Goal: Task Accomplishment & Management: Manage account settings

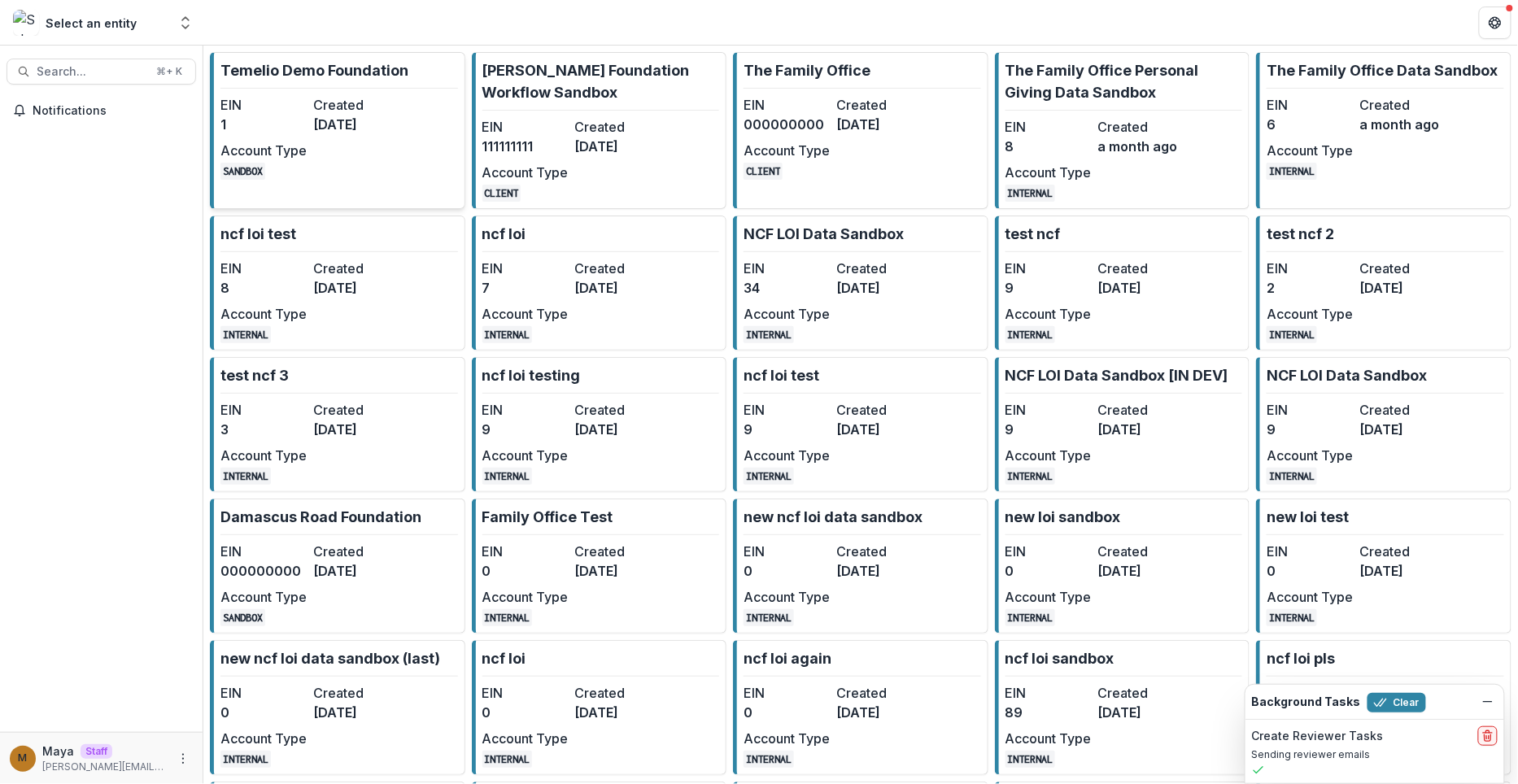
click at [308, 54] on link "Temelio Demo Foundation EIN 1 Created [DATE] Account Type SANDBOX" at bounding box center [338, 130] width 256 height 157
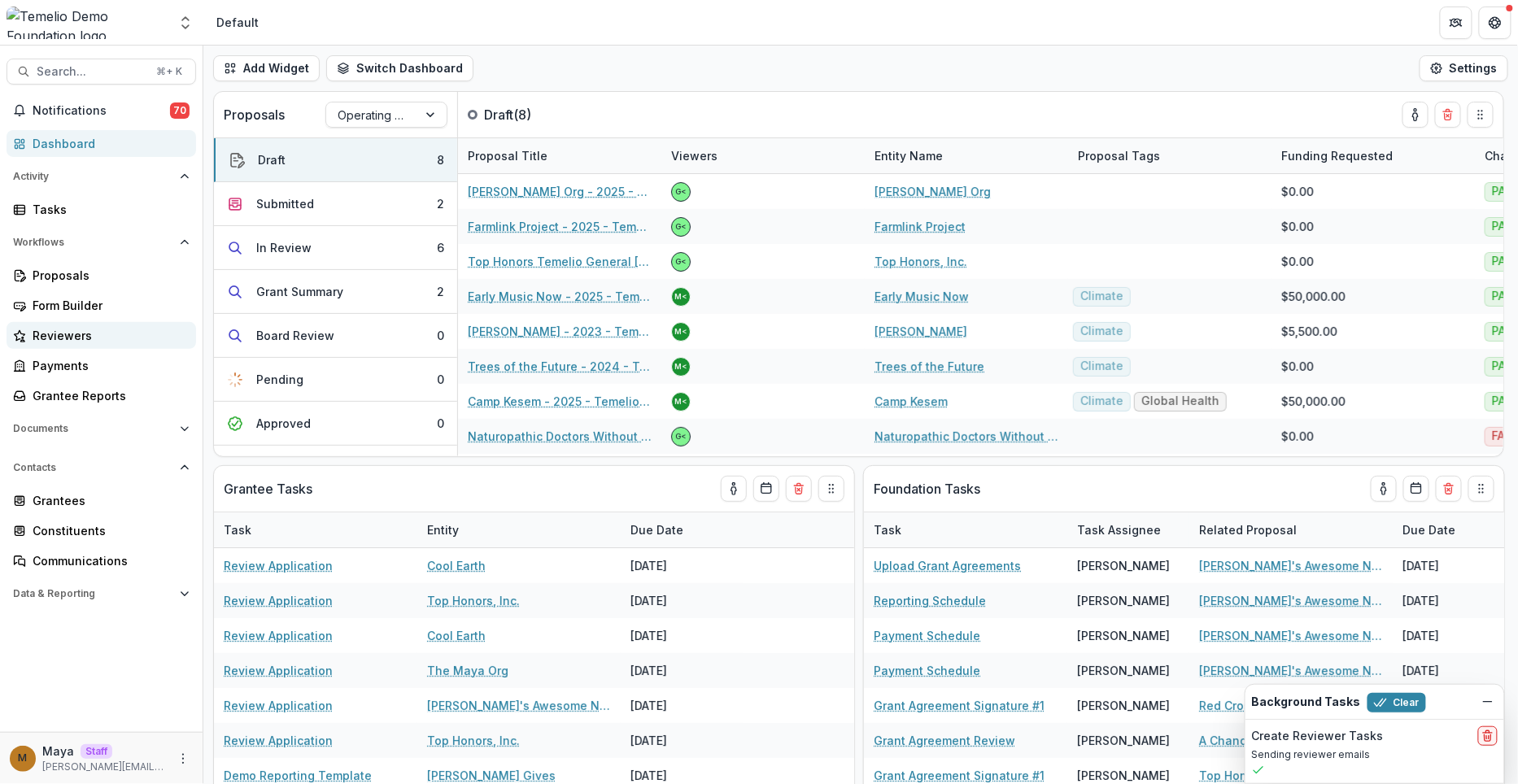
click at [77, 333] on div "Reviewers" at bounding box center [107, 335] width 151 height 17
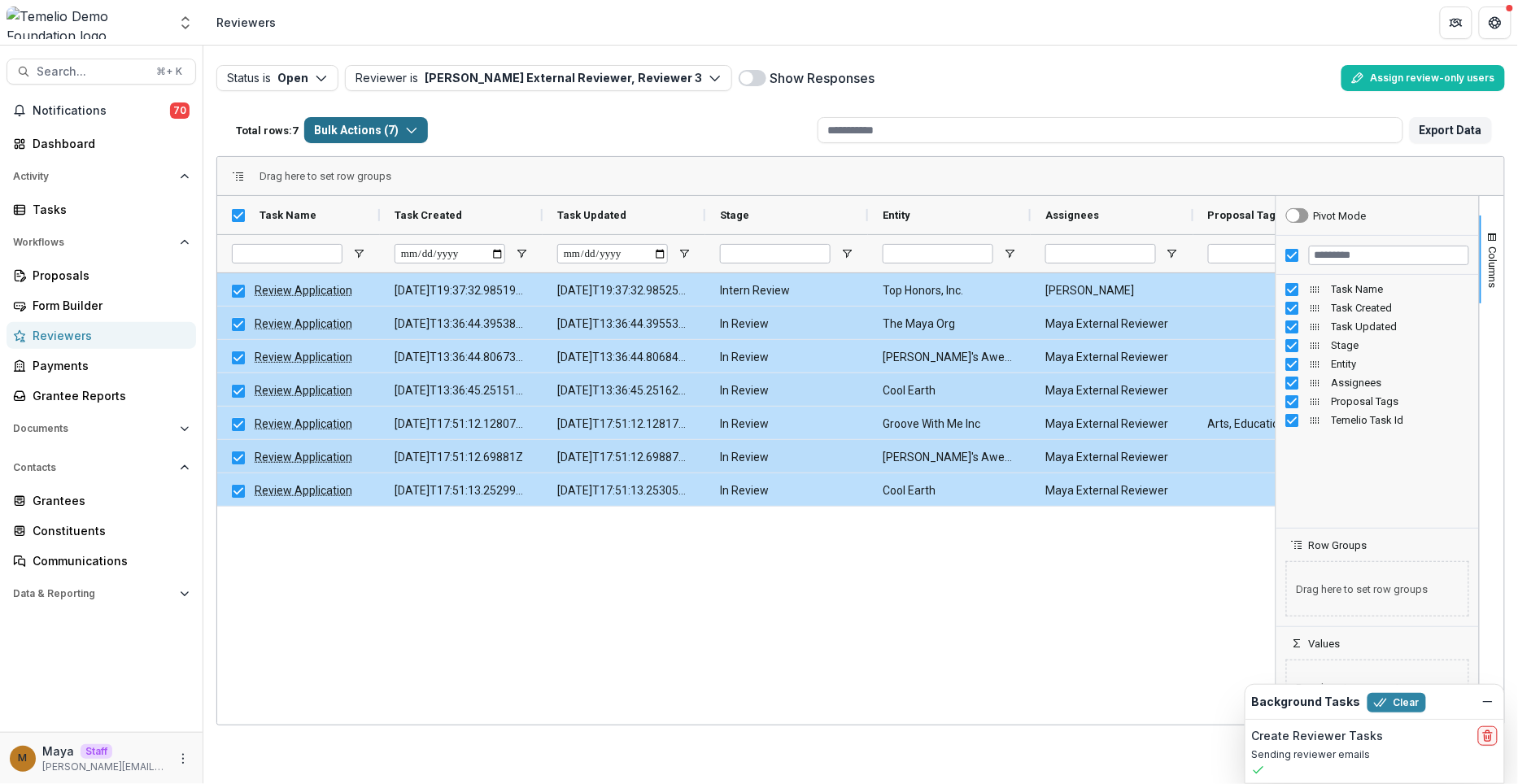
click at [398, 118] on button "Bulk Actions ( 7 )" at bounding box center [366, 130] width 124 height 26
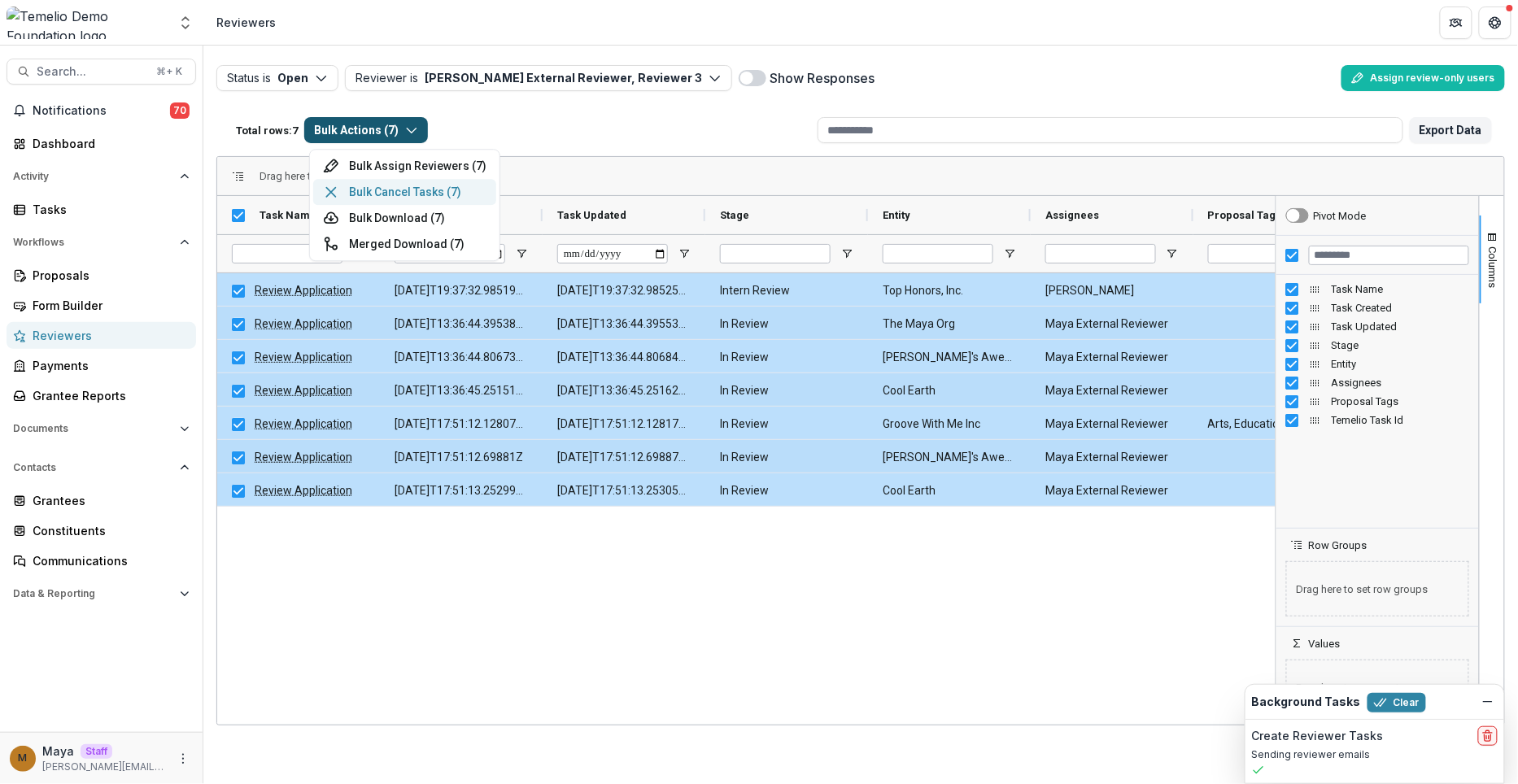
click at [409, 188] on button "Bulk Cancel Tasks ( 7 )" at bounding box center [405, 192] width 183 height 26
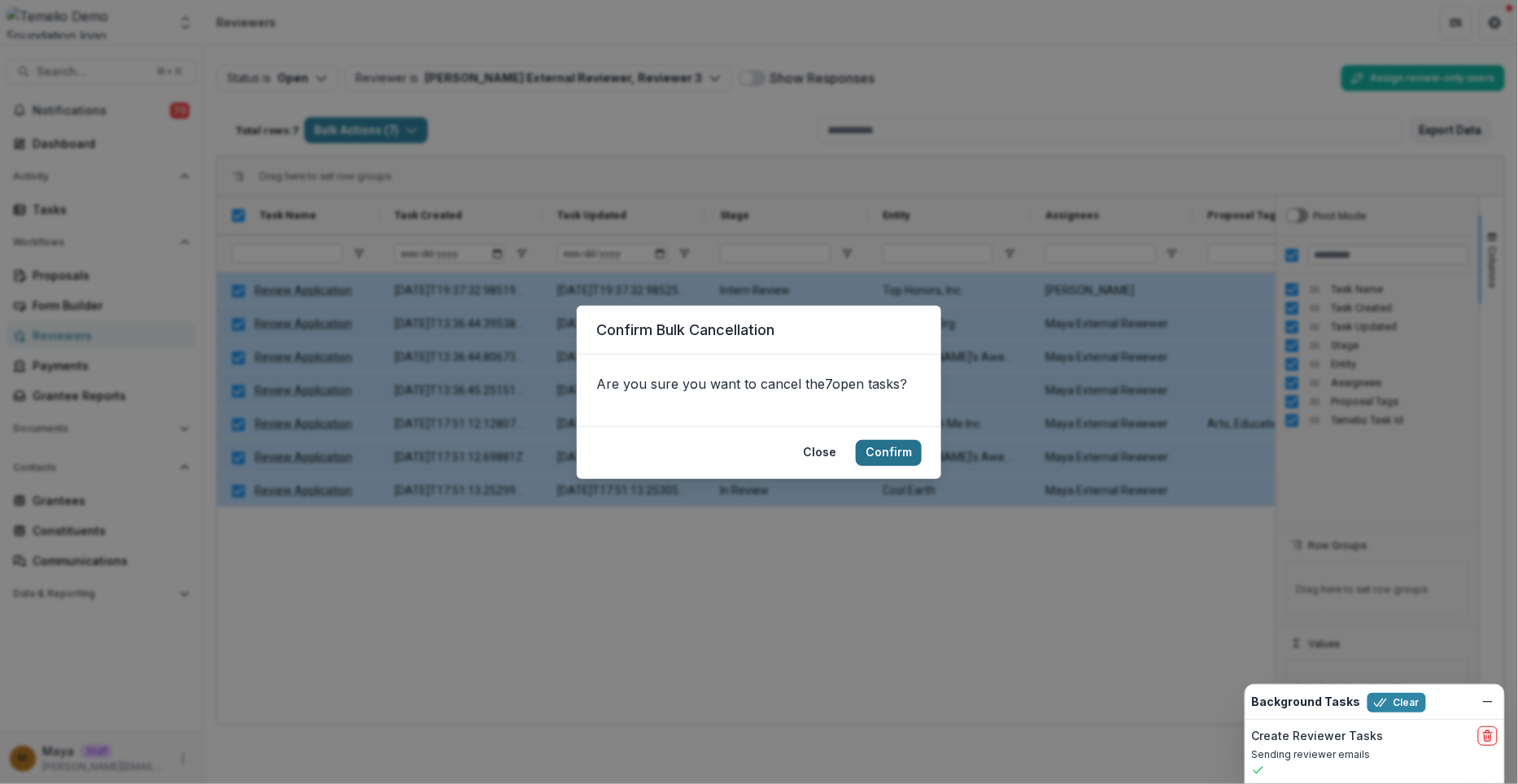
click at [903, 453] on button "Confirm" at bounding box center [888, 453] width 66 height 26
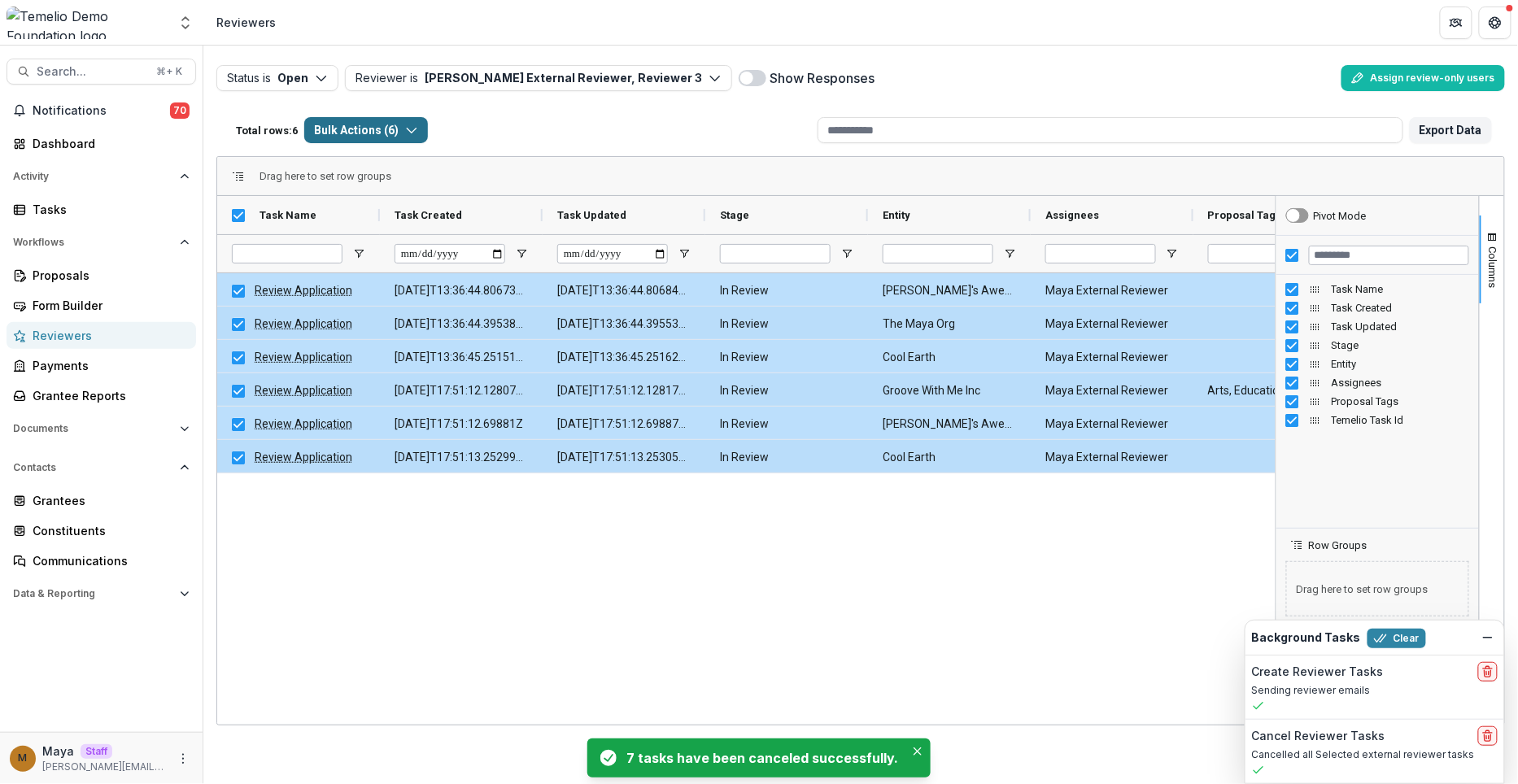
click at [373, 139] on button "Bulk Actions ( 6 )" at bounding box center [366, 130] width 124 height 26
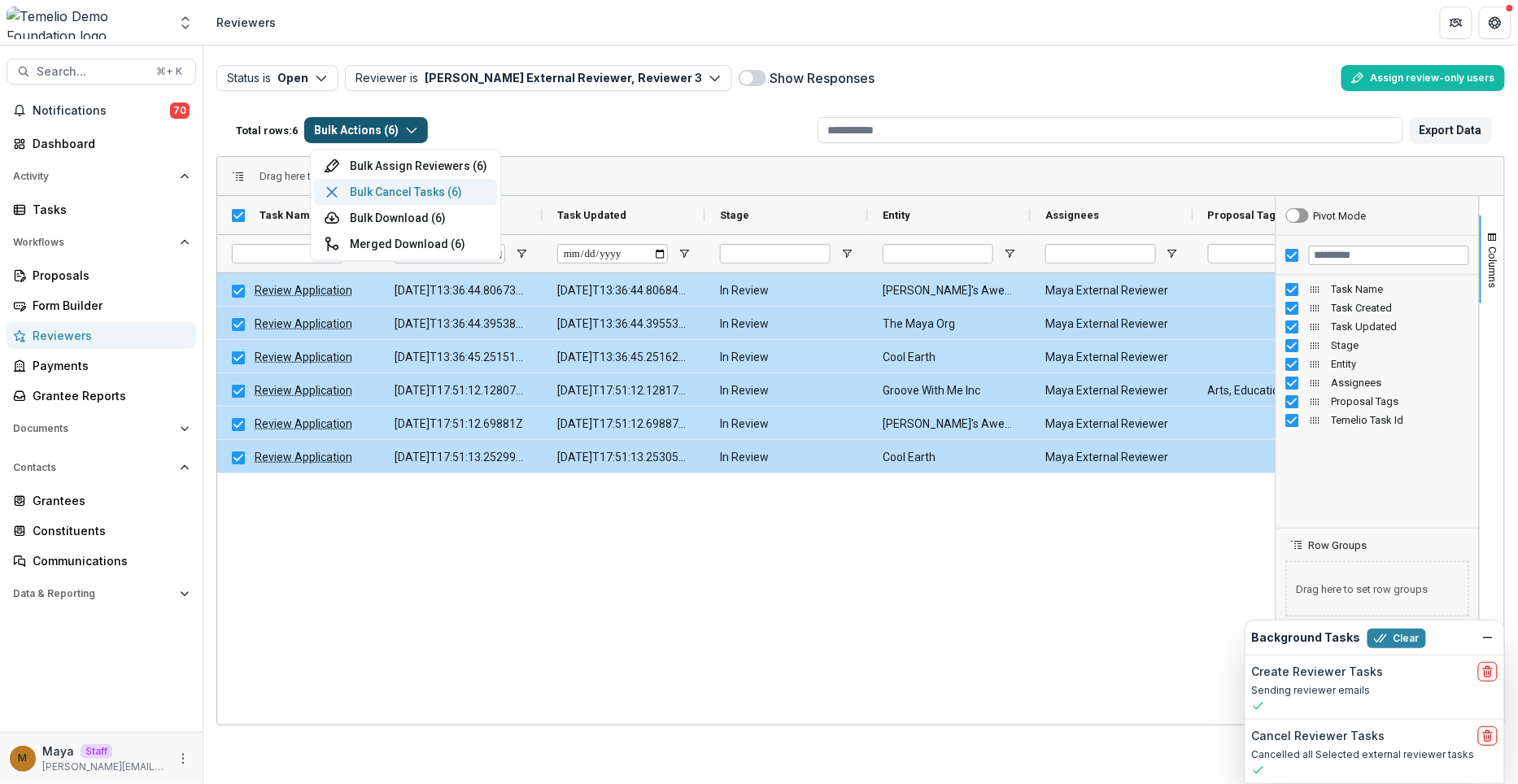
click at [375, 198] on button "Bulk Cancel Tasks ( 6 )" at bounding box center [406, 192] width 183 height 26
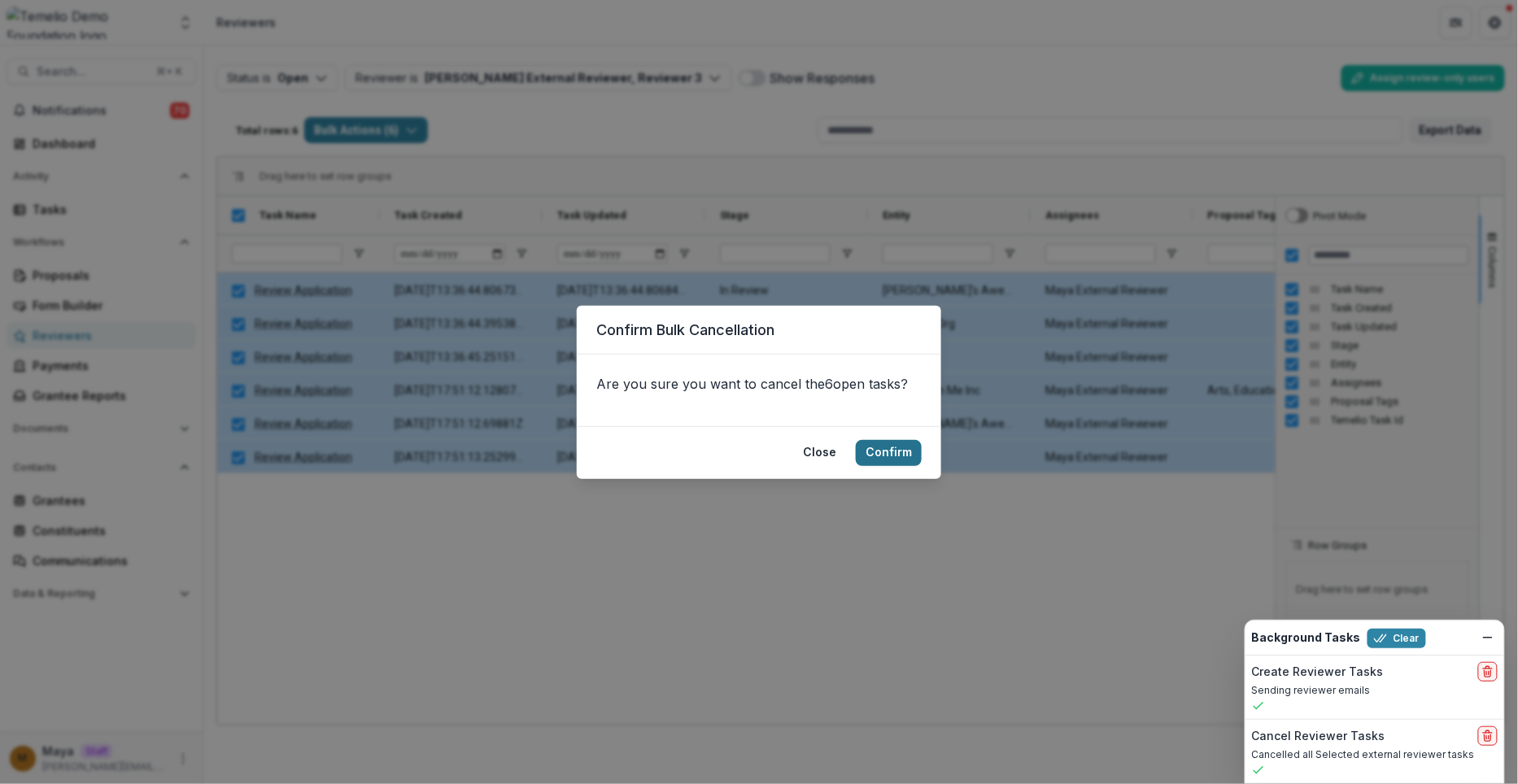
click at [895, 449] on button "Confirm" at bounding box center [888, 453] width 66 height 26
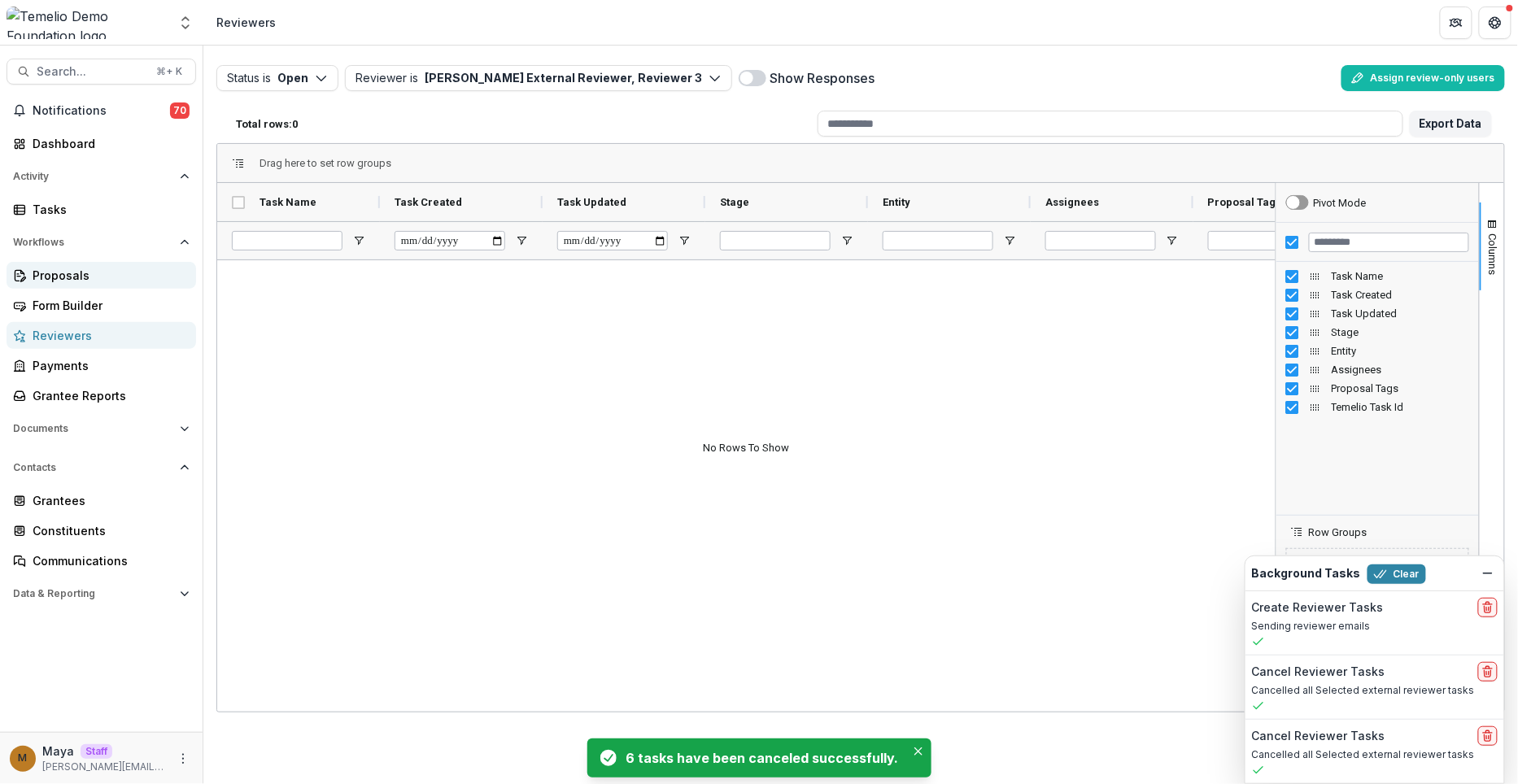
click at [101, 274] on div "Proposals" at bounding box center [107, 275] width 151 height 17
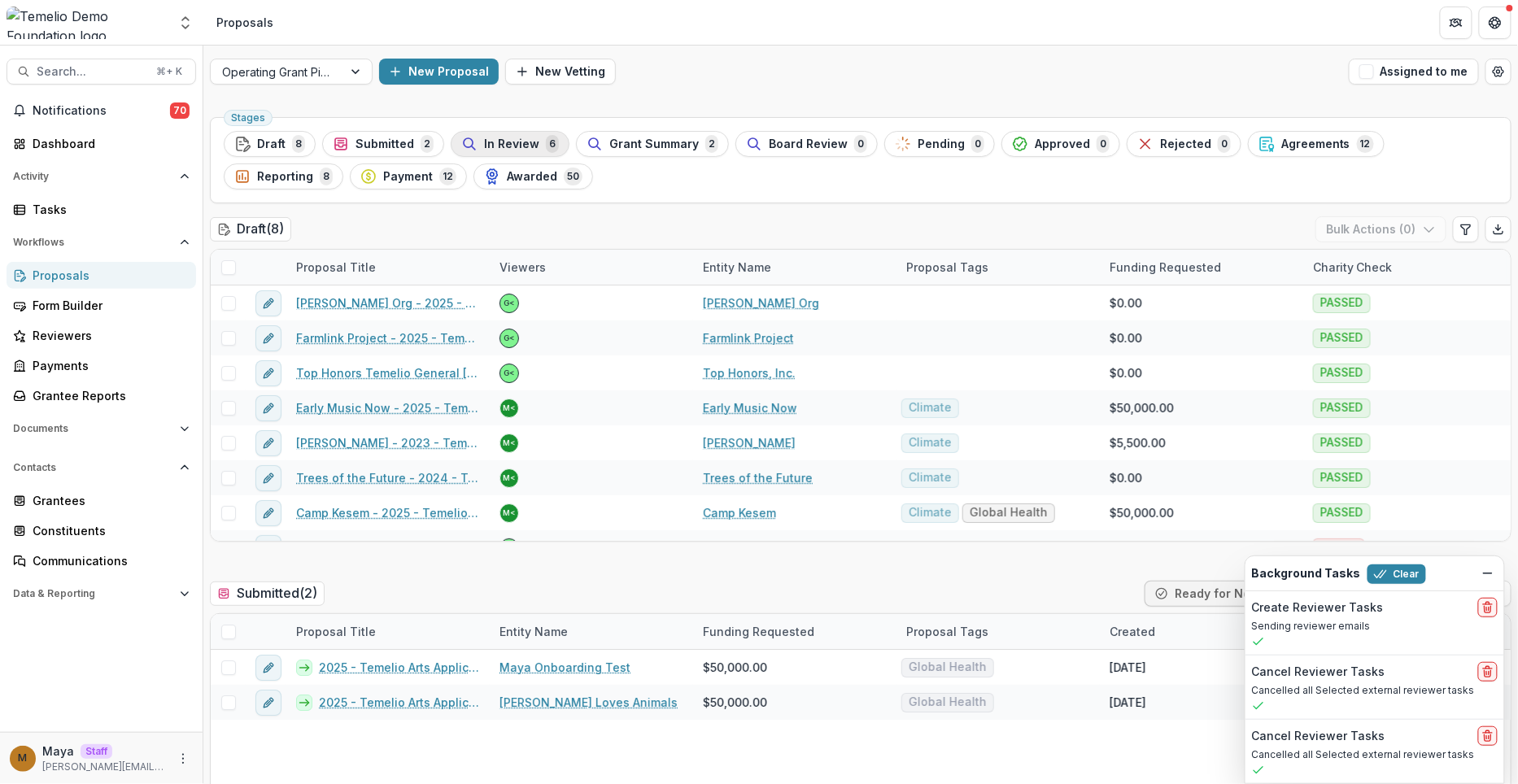
click at [495, 150] on span "In Review" at bounding box center [511, 144] width 55 height 14
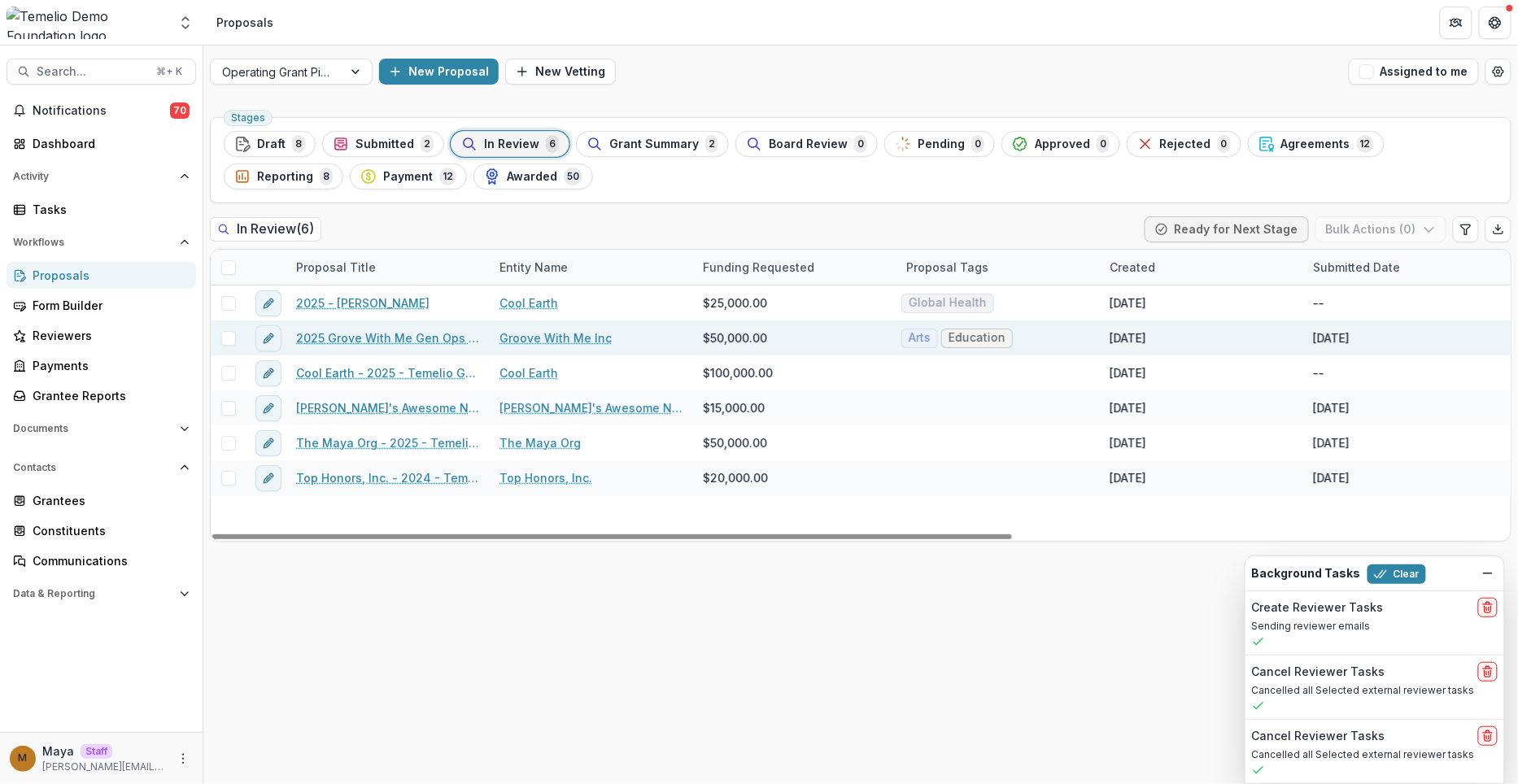
click at [234, 333] on span at bounding box center [229, 339] width 15 height 15
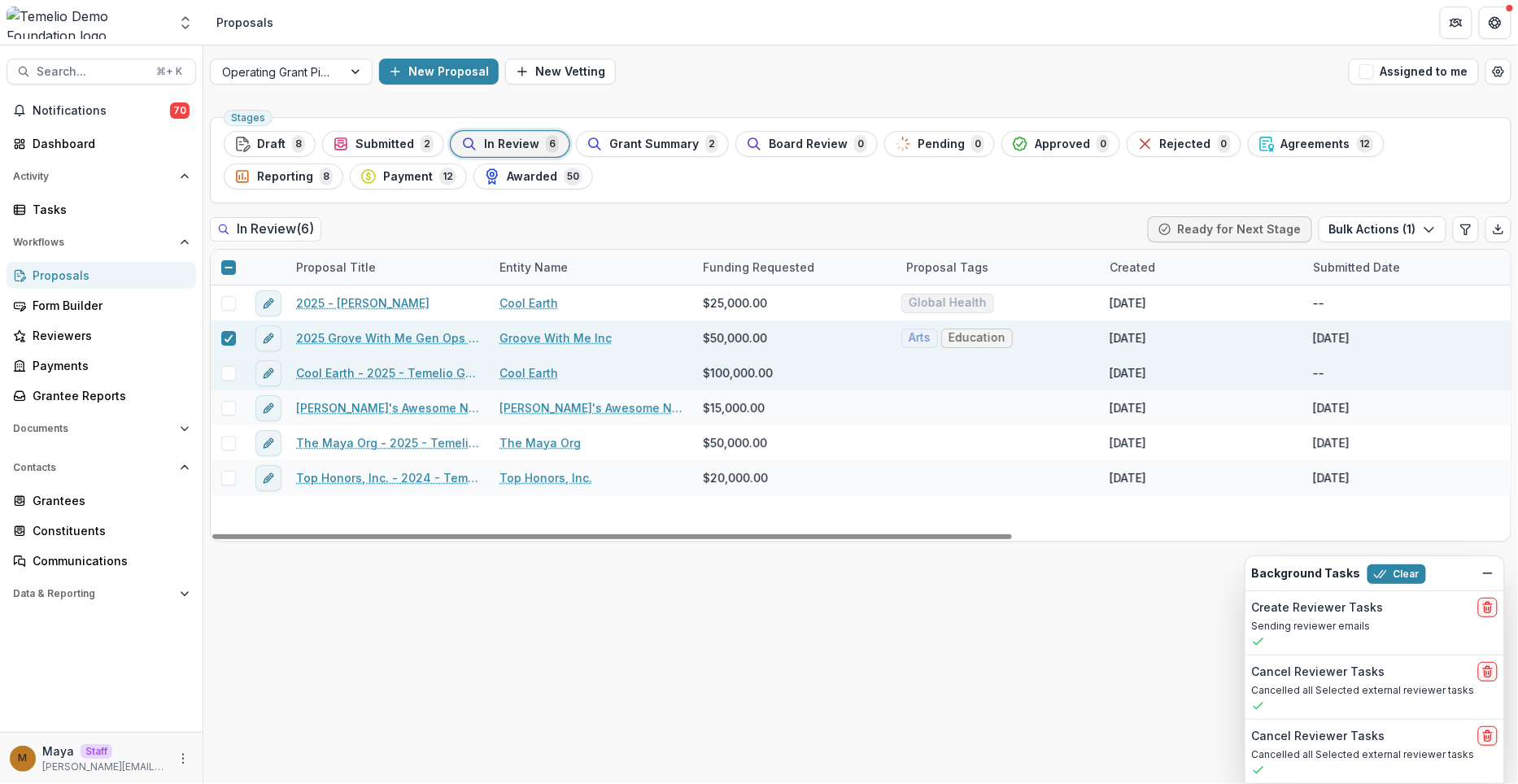
click at [220, 366] on div at bounding box center [228, 374] width 35 height 15
click at [225, 370] on span at bounding box center [229, 374] width 15 height 15
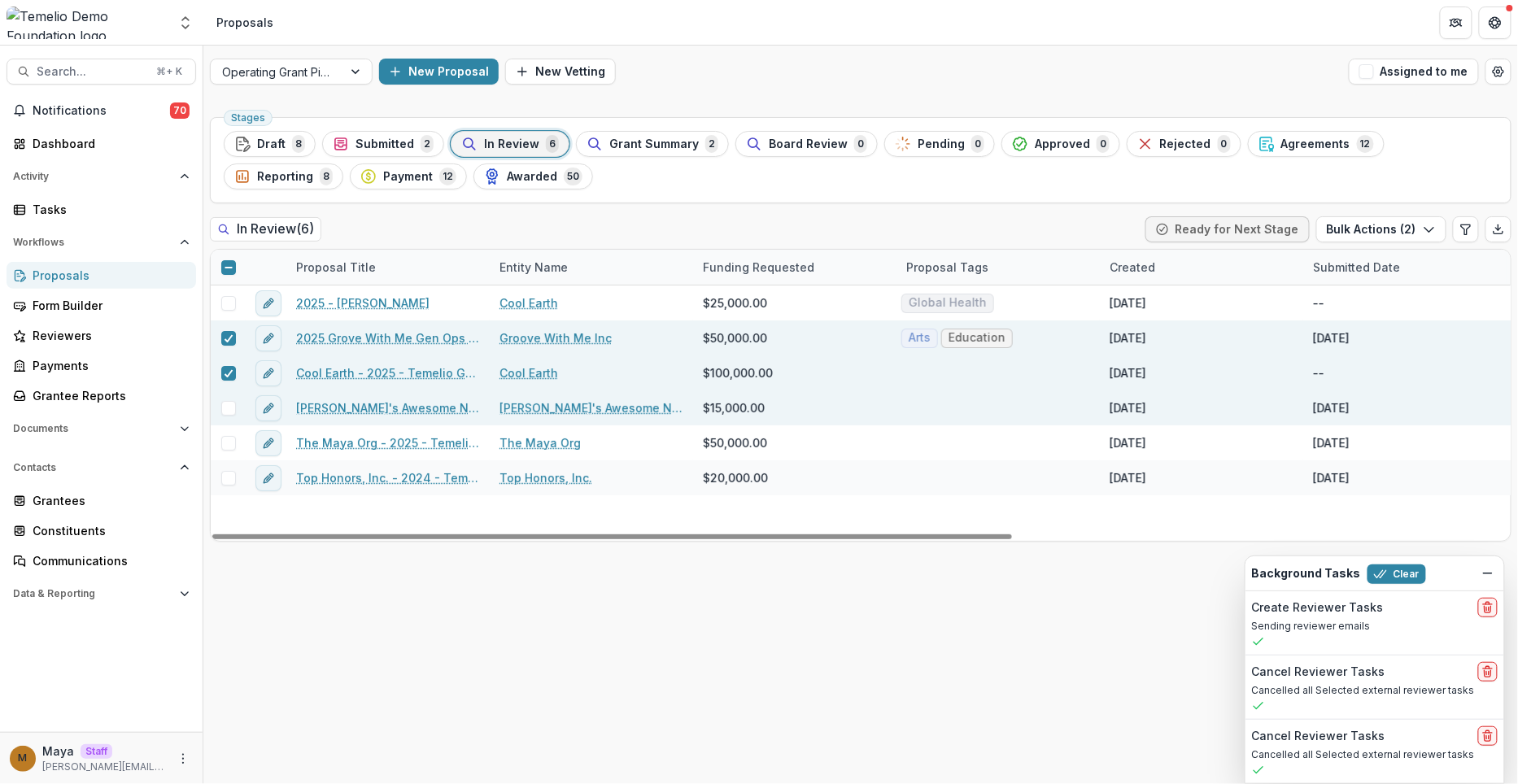
click at [227, 401] on span at bounding box center [229, 409] width 15 height 15
click at [1383, 222] on button "Bulk Actions ( 3 )" at bounding box center [1382, 230] width 130 height 26
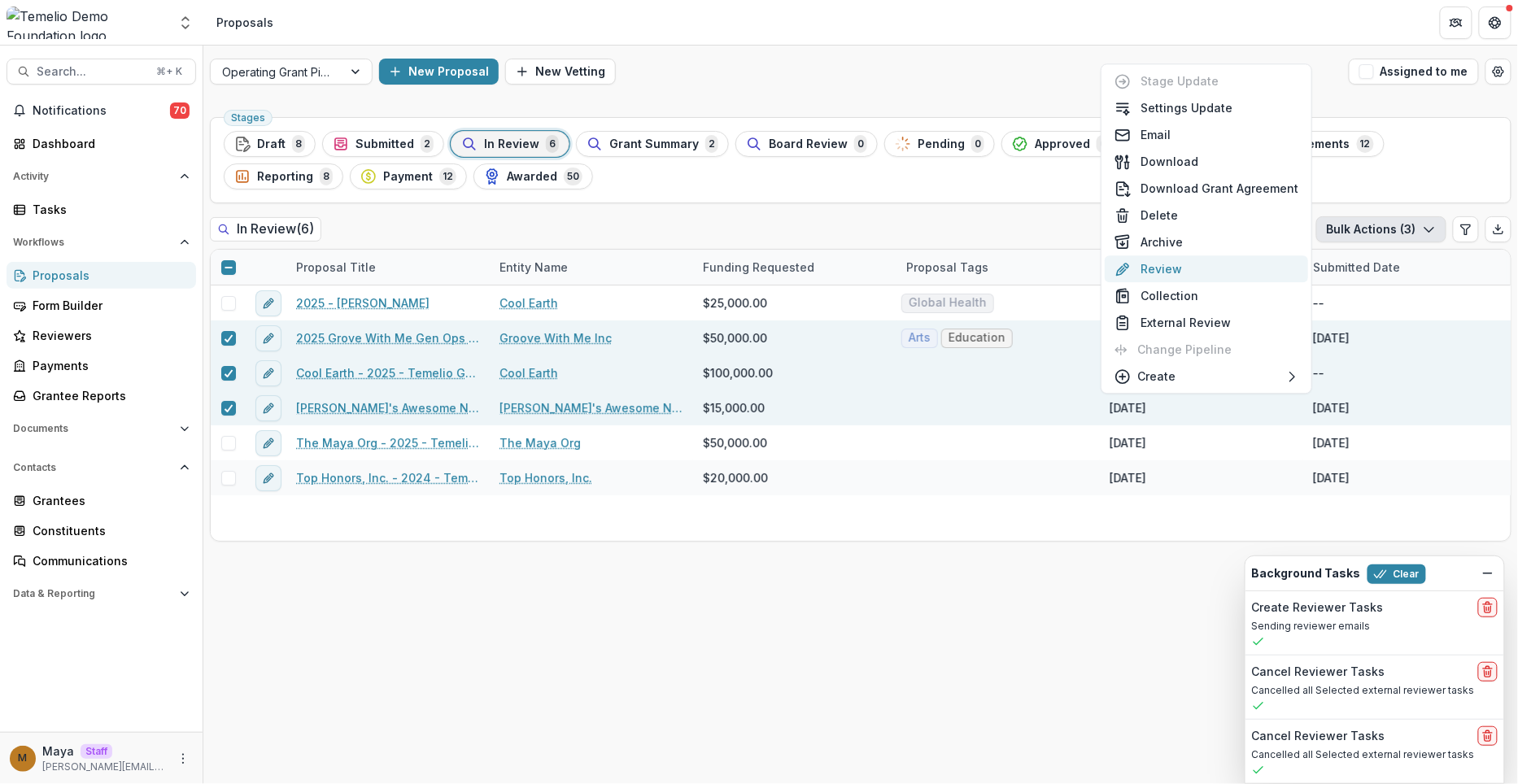
click at [1199, 274] on button "Review" at bounding box center [1207, 269] width 204 height 27
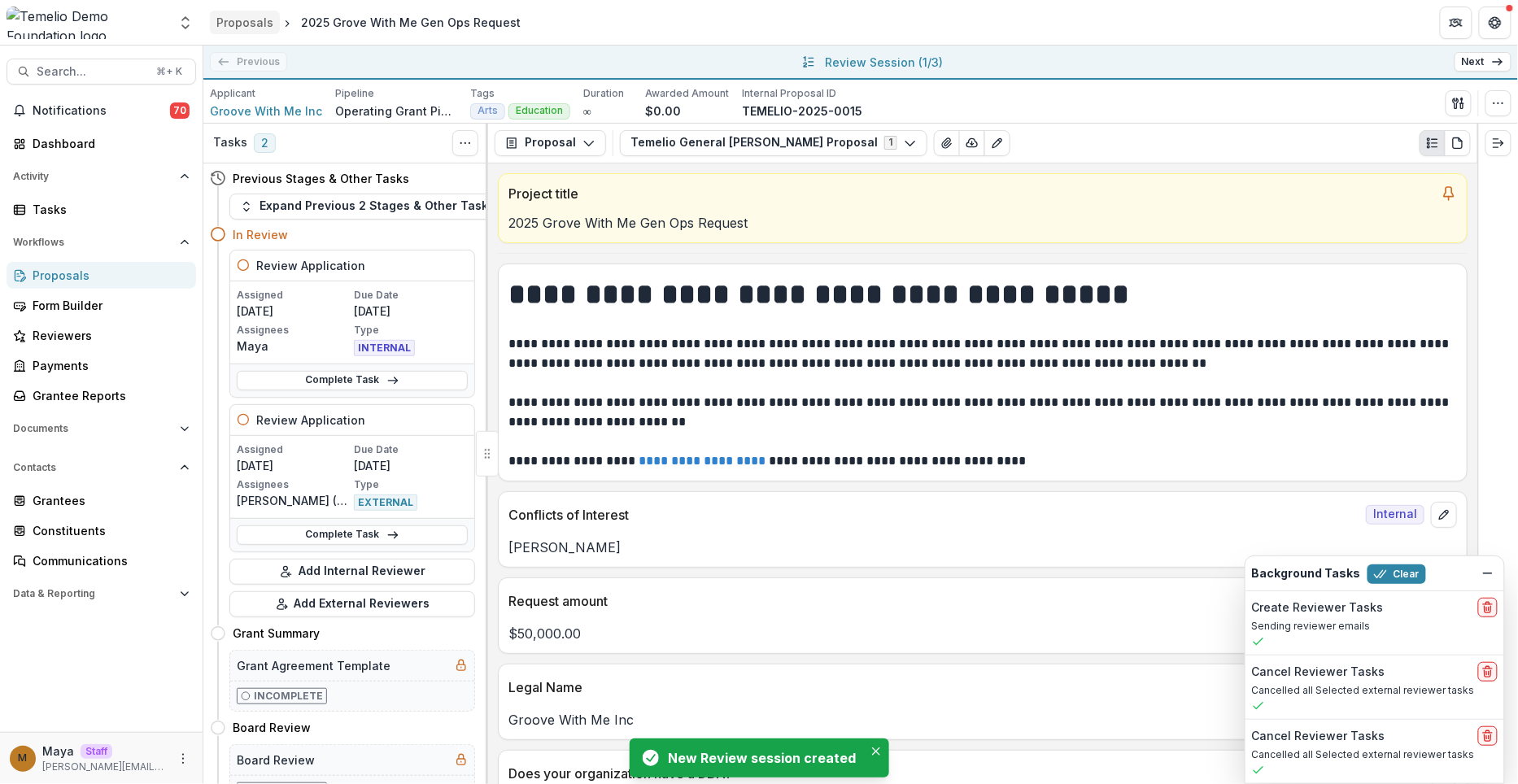
click at [230, 25] on div "Proposals" at bounding box center [245, 22] width 57 height 17
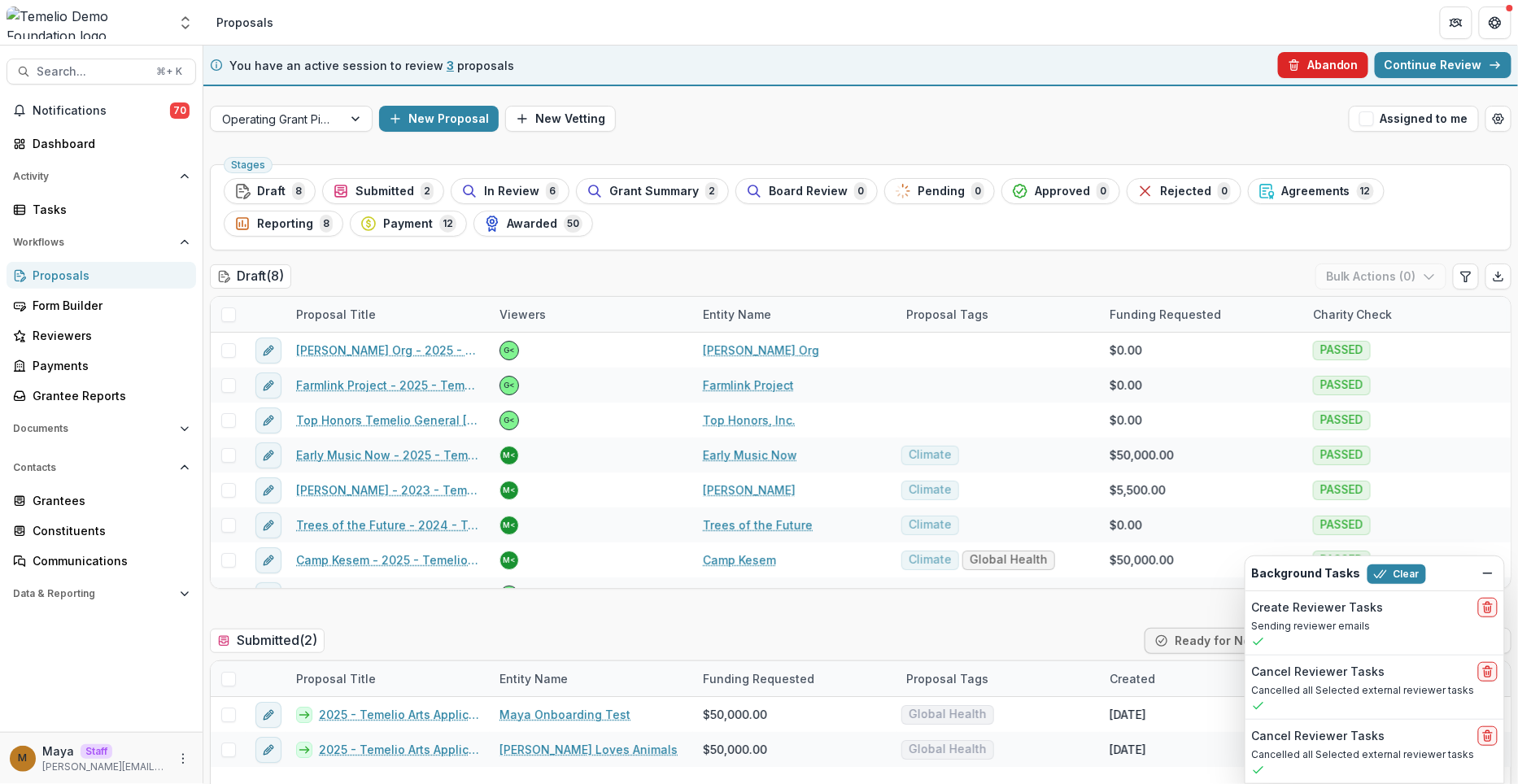
click at [1339, 71] on button "Abandon" at bounding box center [1323, 65] width 90 height 26
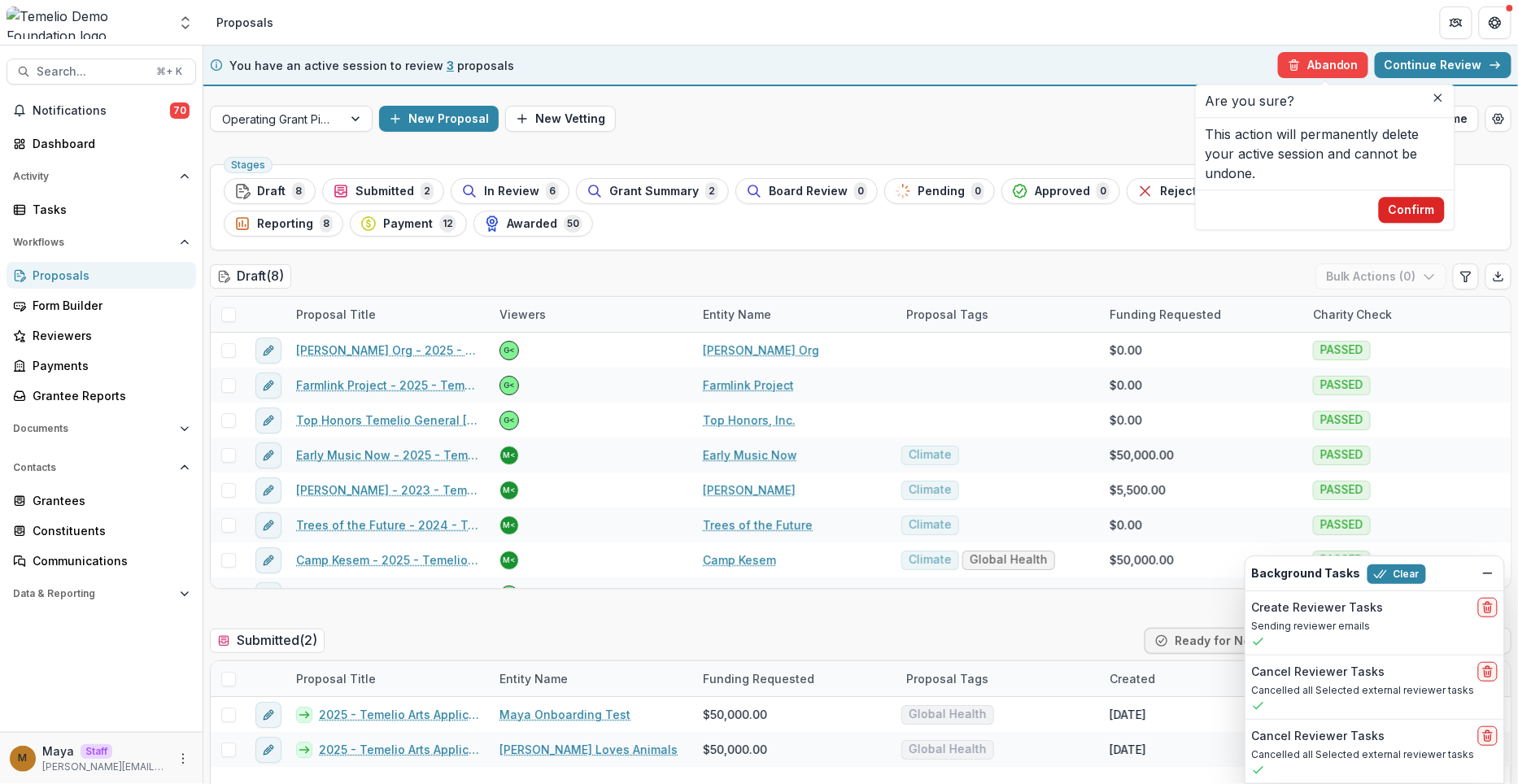
click at [1428, 212] on button "Confirm" at bounding box center [1411, 210] width 66 height 26
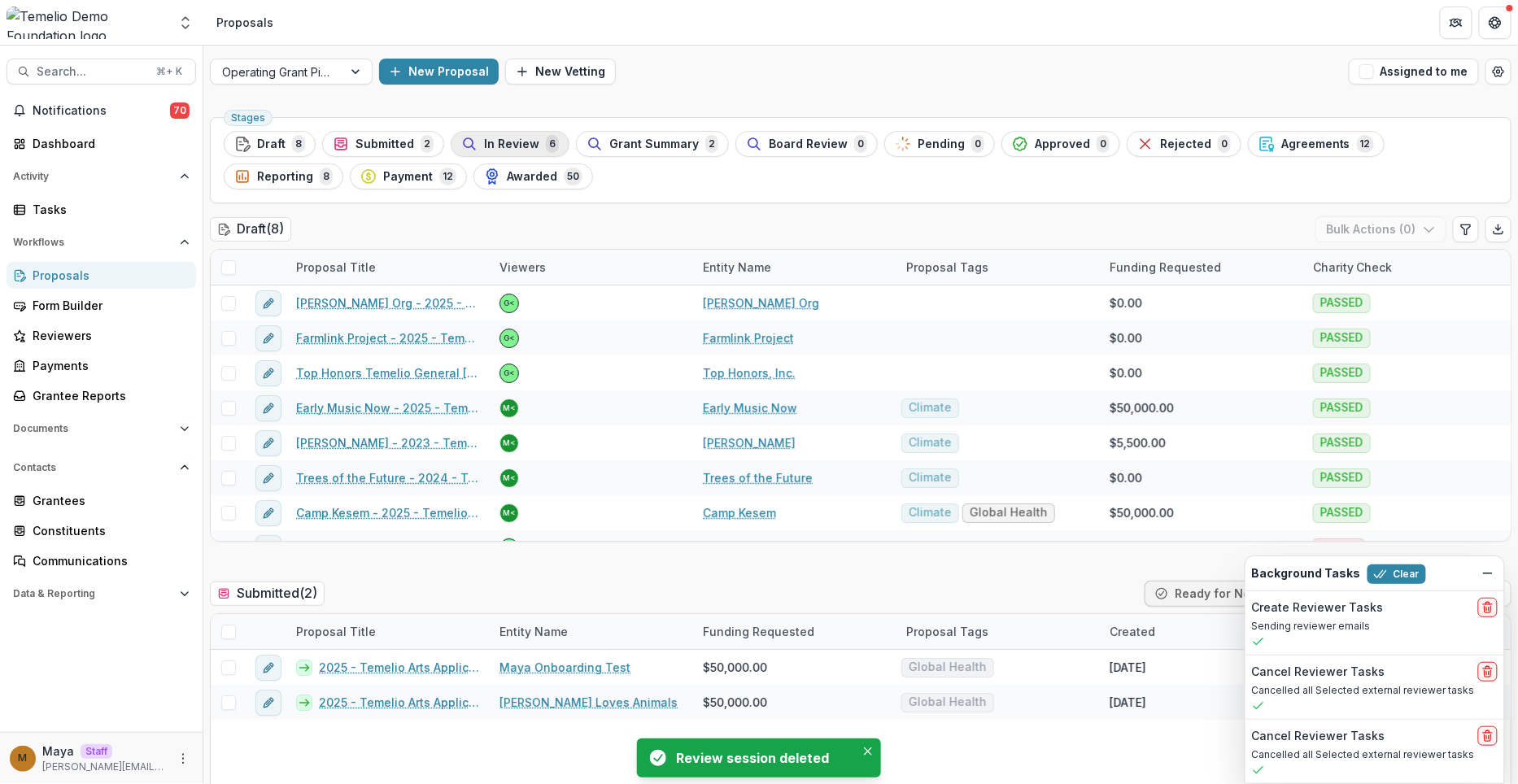
click at [496, 145] on span "In Review" at bounding box center [511, 144] width 55 height 14
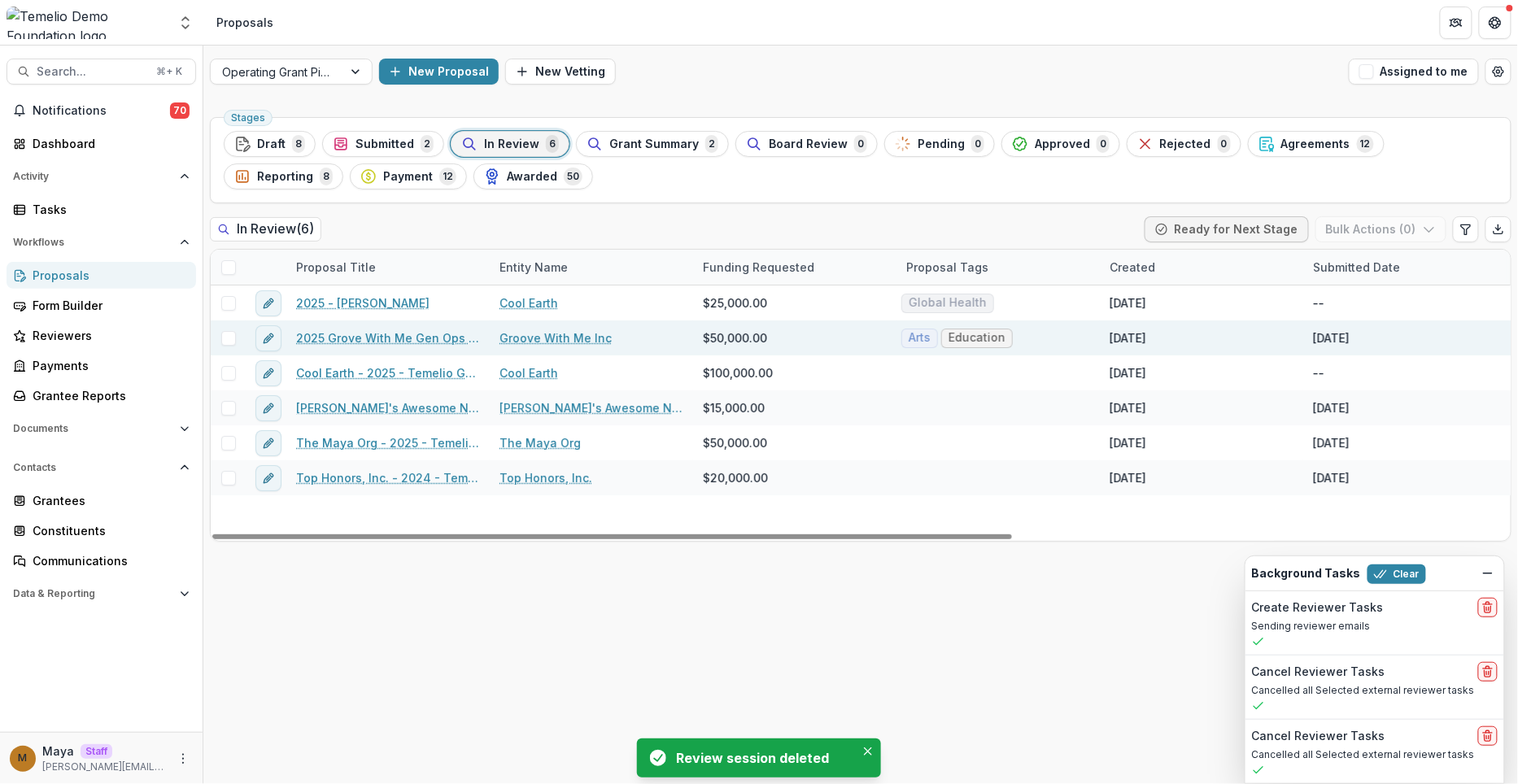
click at [228, 334] on span at bounding box center [229, 339] width 15 height 15
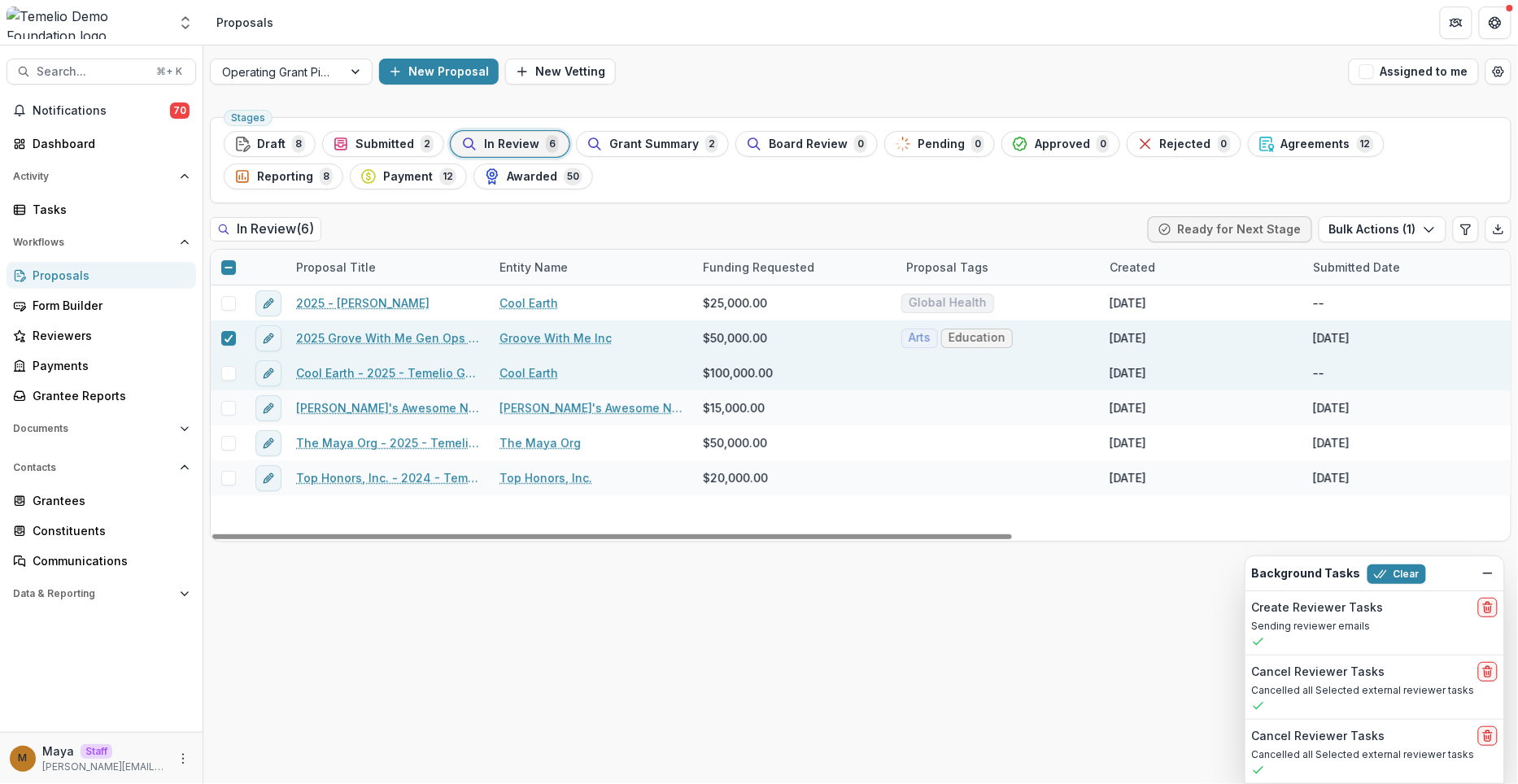
click at [223, 373] on span at bounding box center [229, 374] width 15 height 15
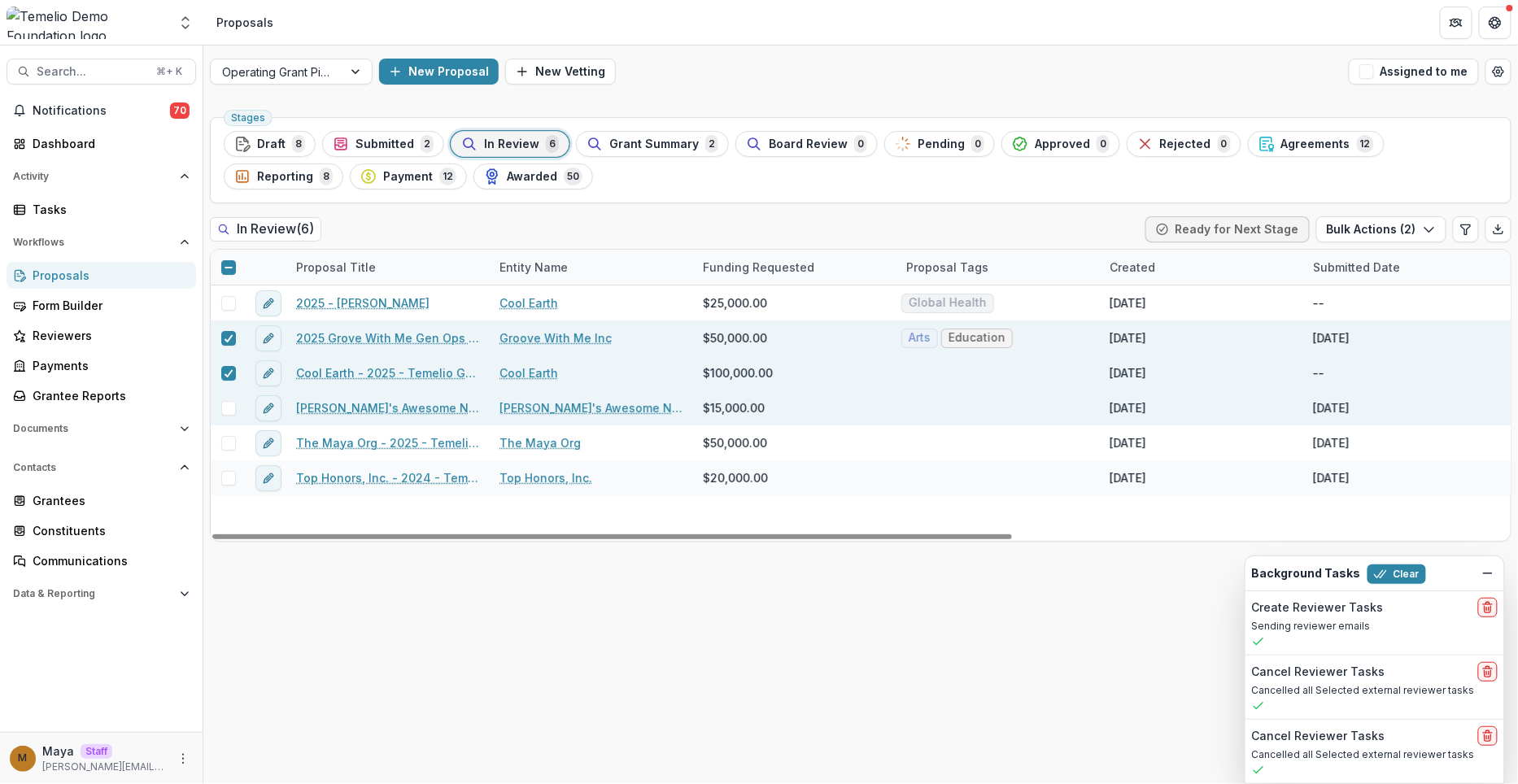
click at [215, 397] on div at bounding box center [228, 408] width 35 height 35
click at [227, 408] on span at bounding box center [229, 409] width 15 height 15
click at [1389, 227] on button "Bulk Actions ( 3 )" at bounding box center [1382, 230] width 130 height 26
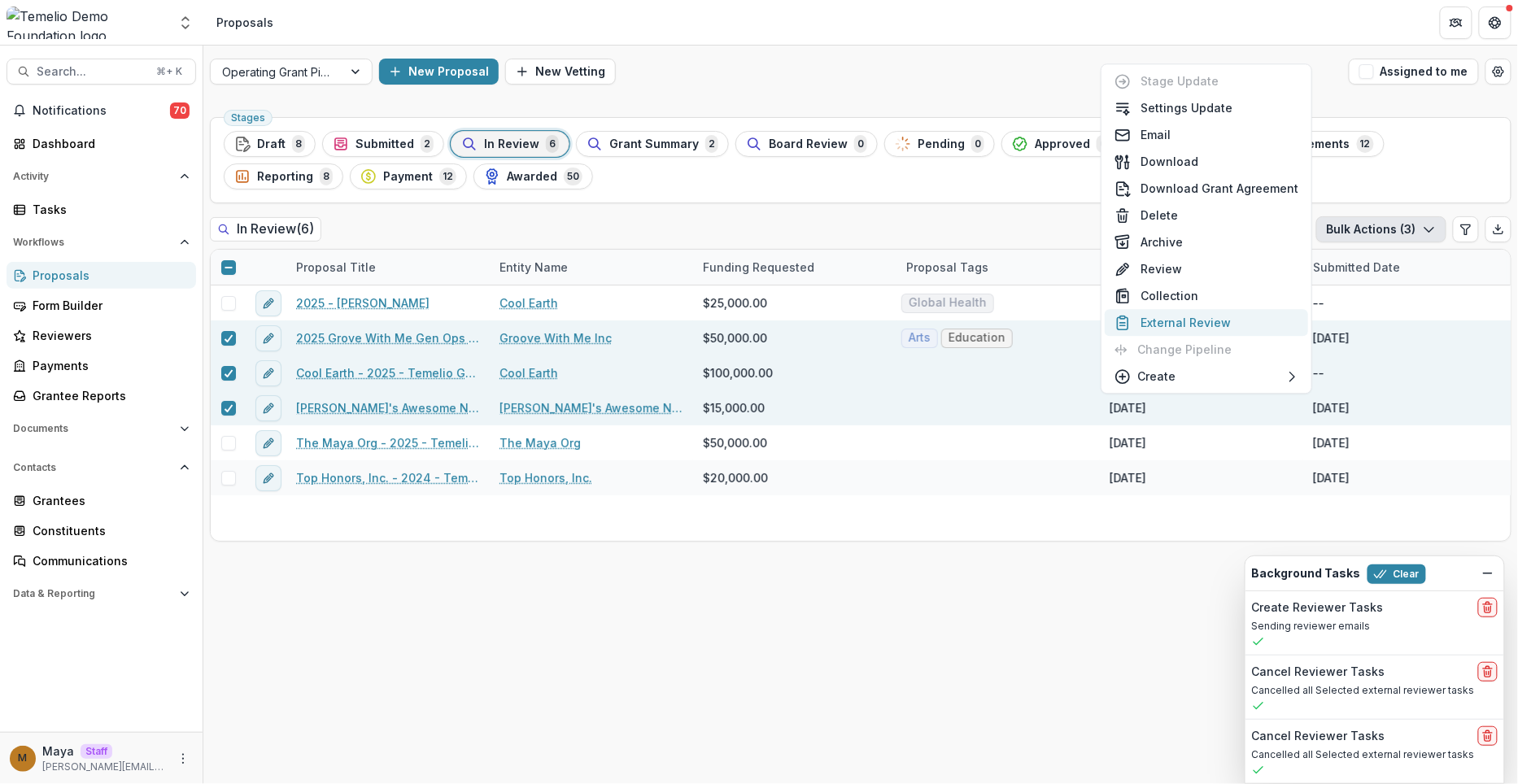
click at [1218, 321] on button "External Review" at bounding box center [1207, 322] width 204 height 27
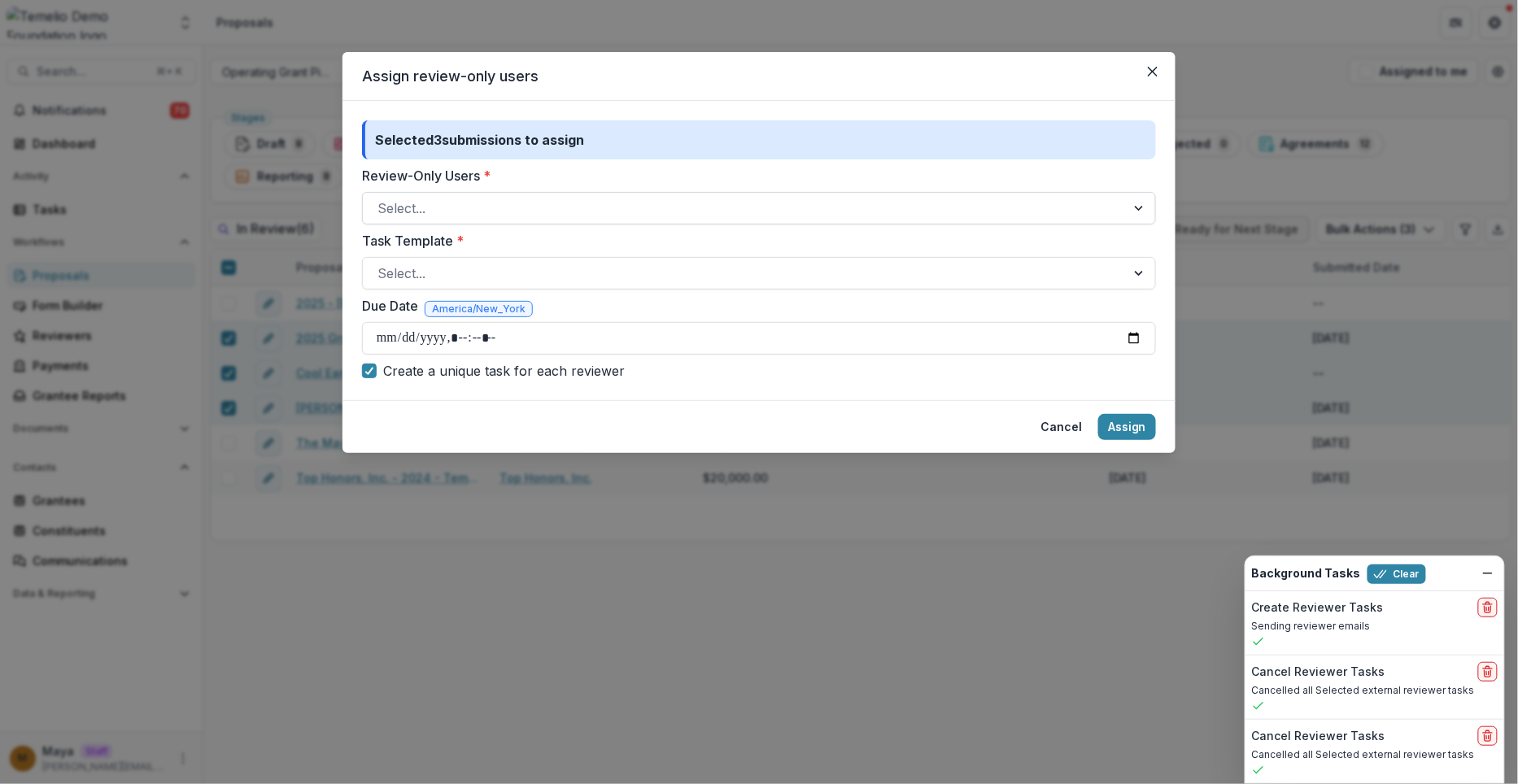
click at [448, 212] on div at bounding box center [744, 208] width 734 height 23
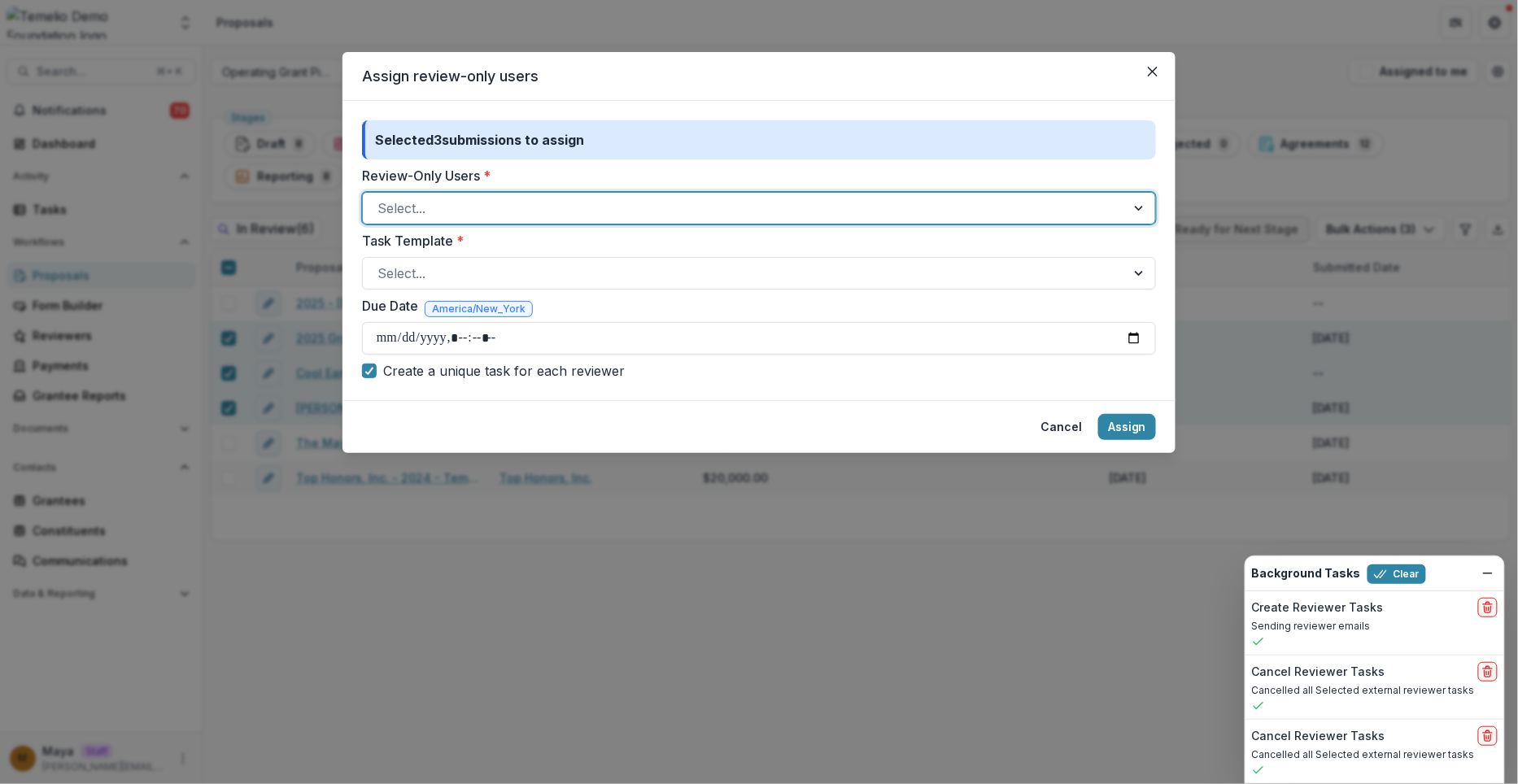
click at [448, 212] on div at bounding box center [744, 208] width 734 height 23
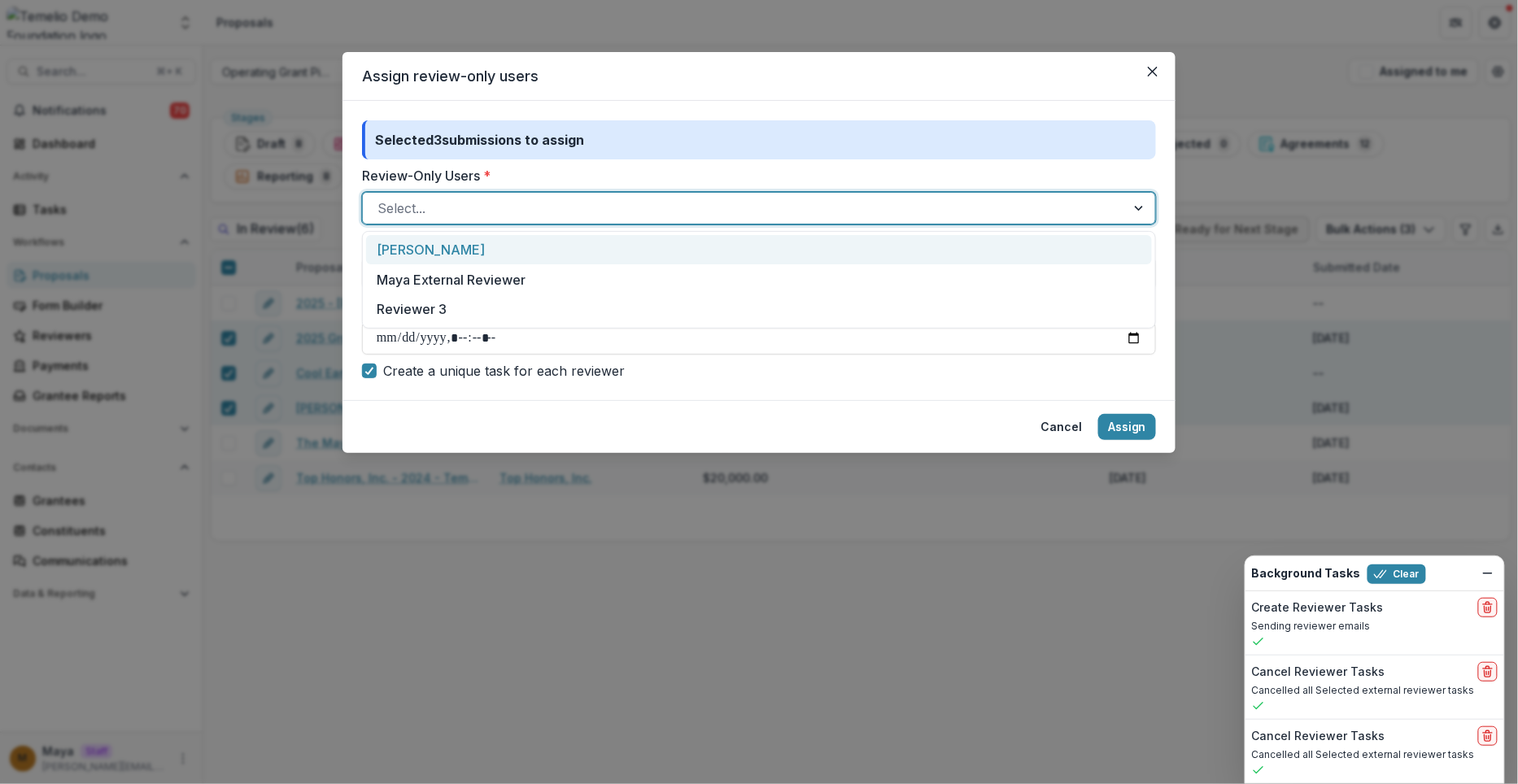
click at [448, 212] on div at bounding box center [744, 208] width 734 height 23
click at [239, 169] on div "Assign review-only users Selected 3 submissions to assign Review-Only Users * […" at bounding box center [759, 392] width 1518 height 784
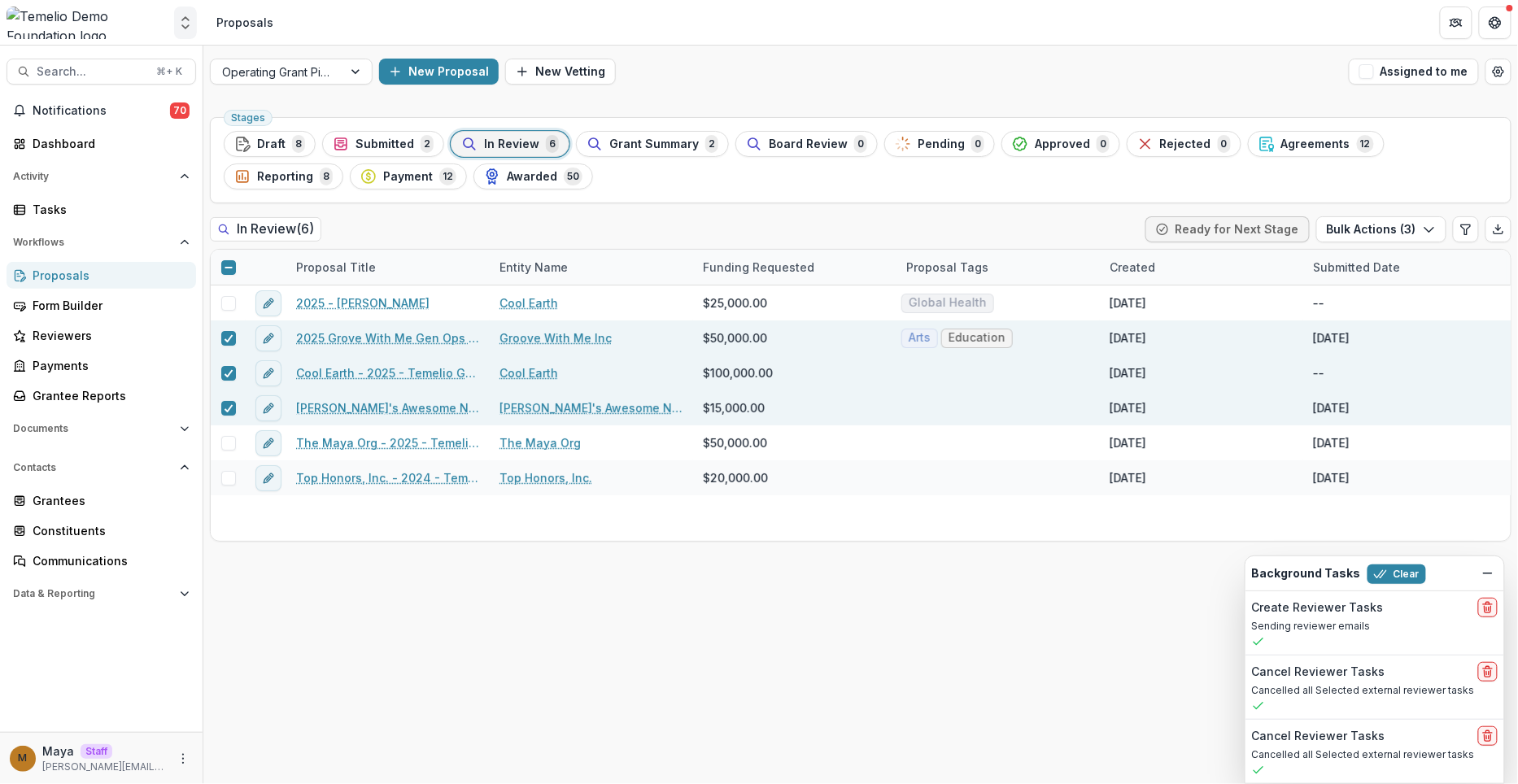
click at [186, 24] on icon "Open entity switcher" at bounding box center [186, 23] width 16 height 16
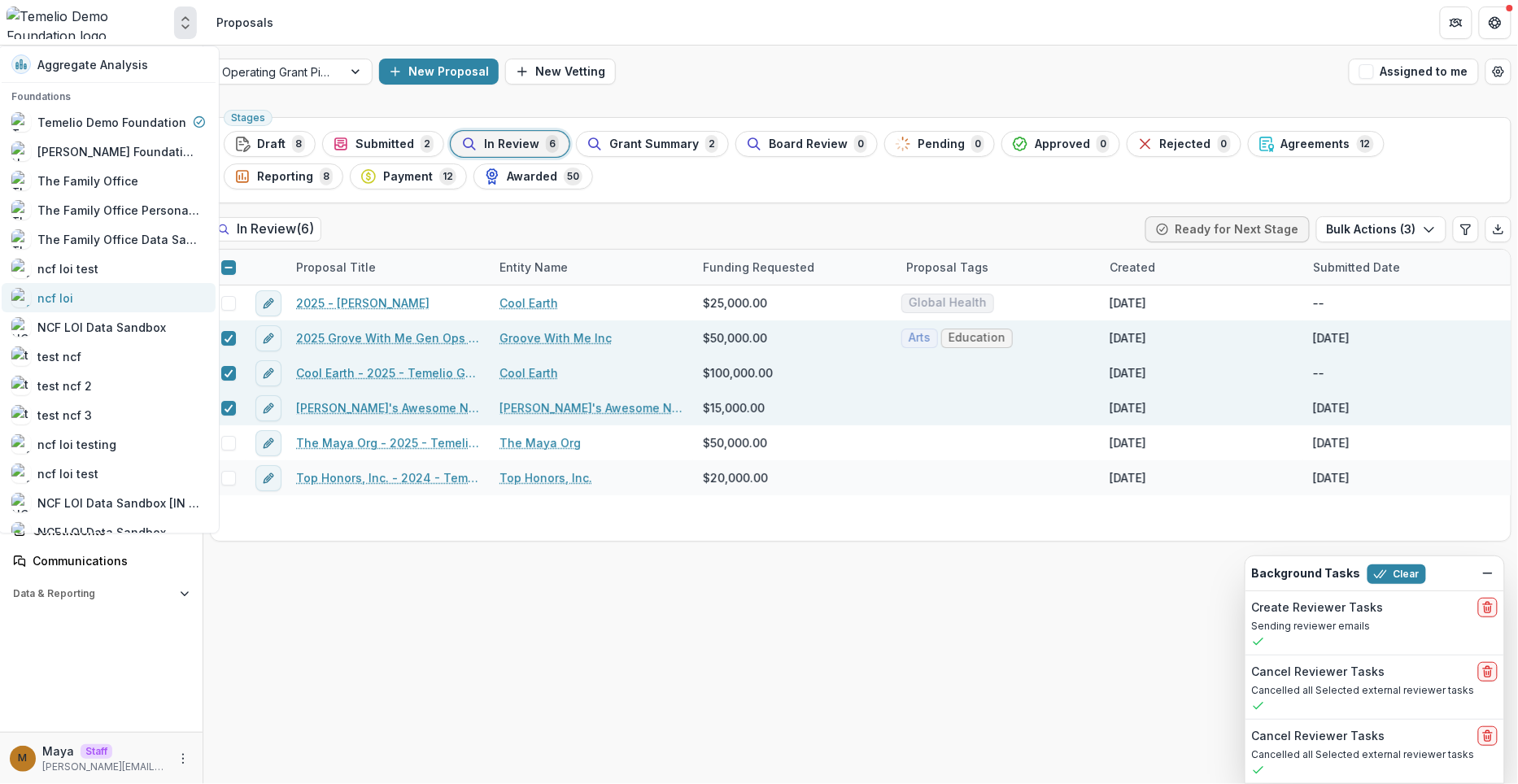
scroll to position [839, 0]
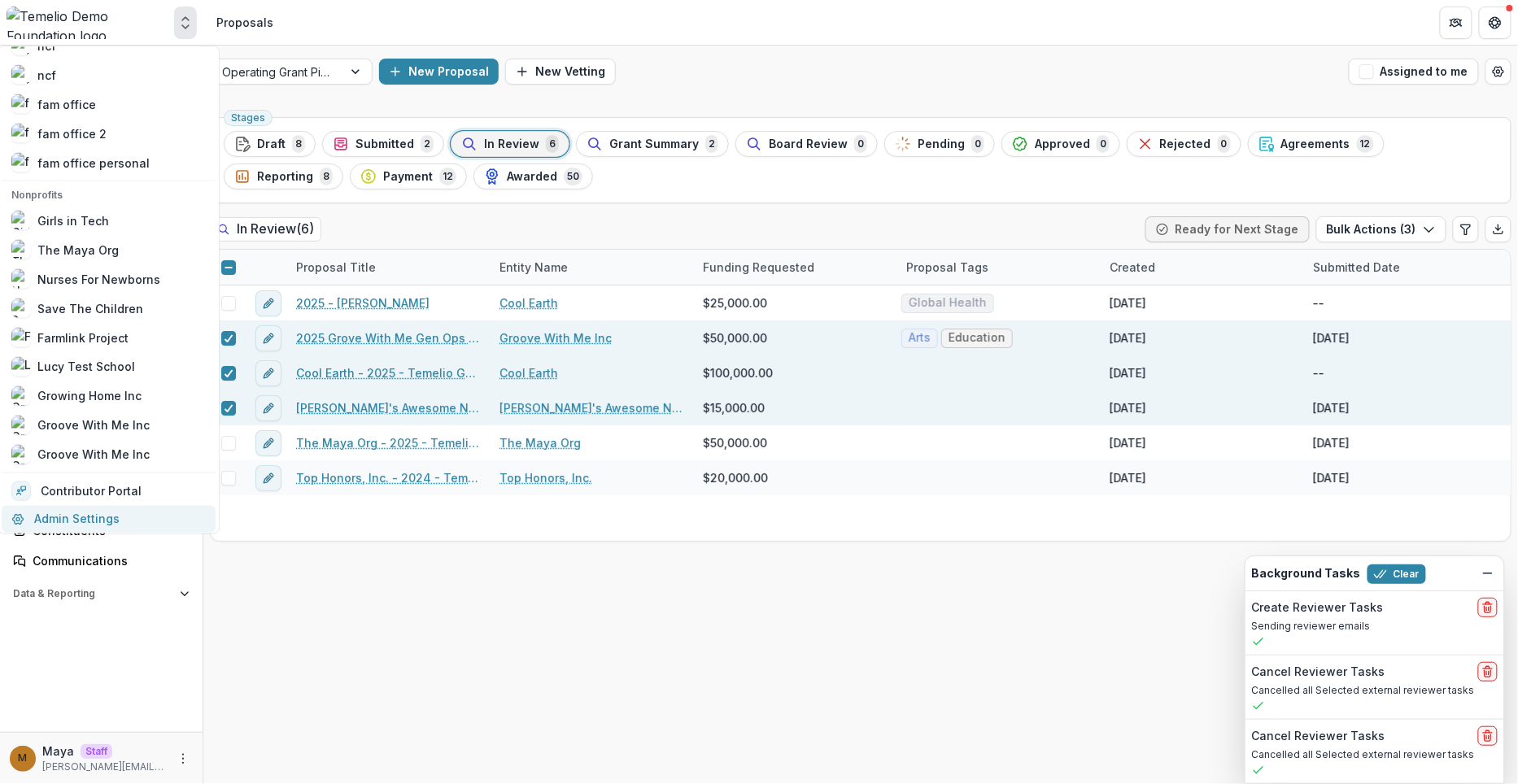
click at [138, 514] on link "Admin Settings" at bounding box center [108, 518] width 214 height 27
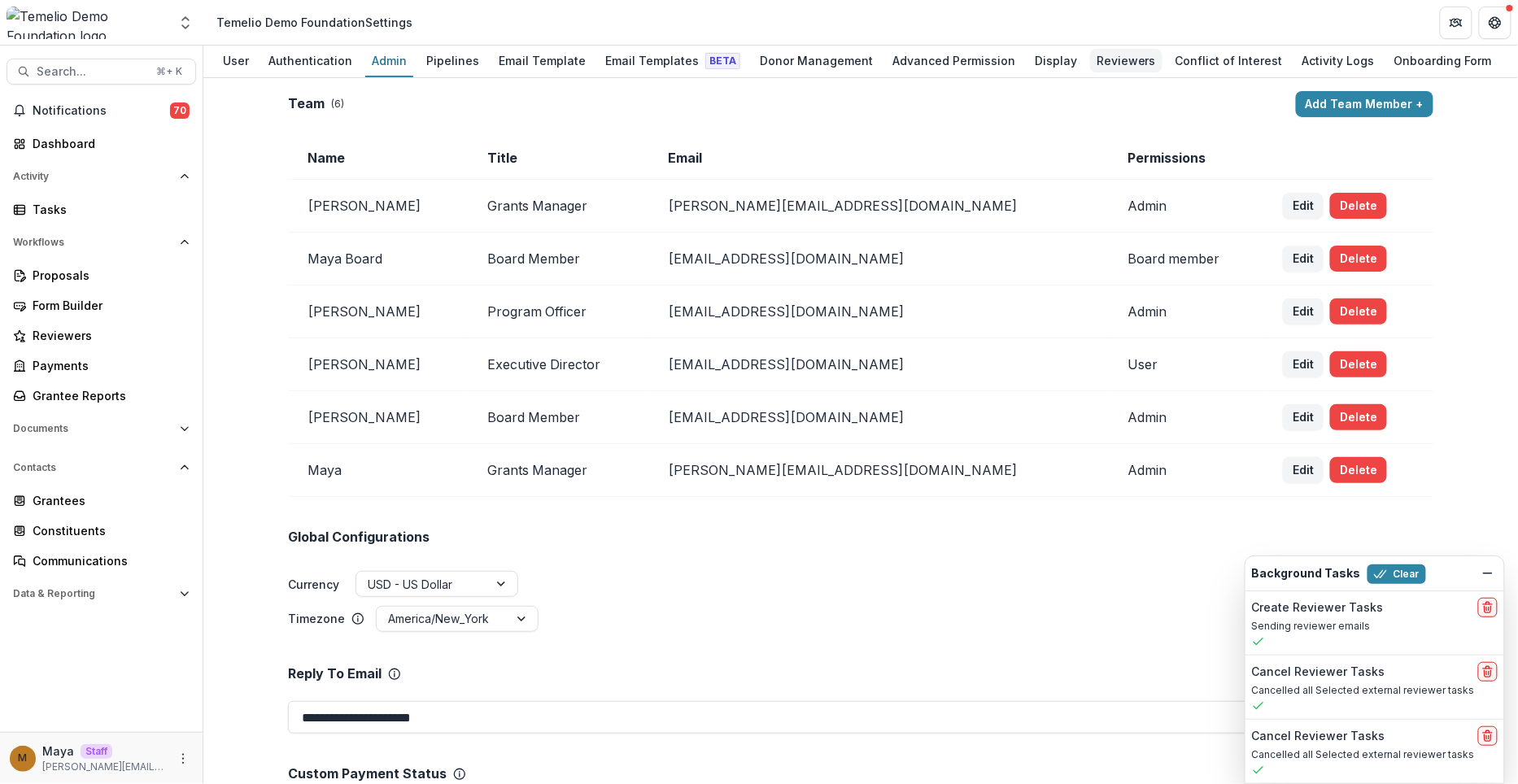
click at [1098, 57] on div "Reviewers" at bounding box center [1126, 60] width 72 height 24
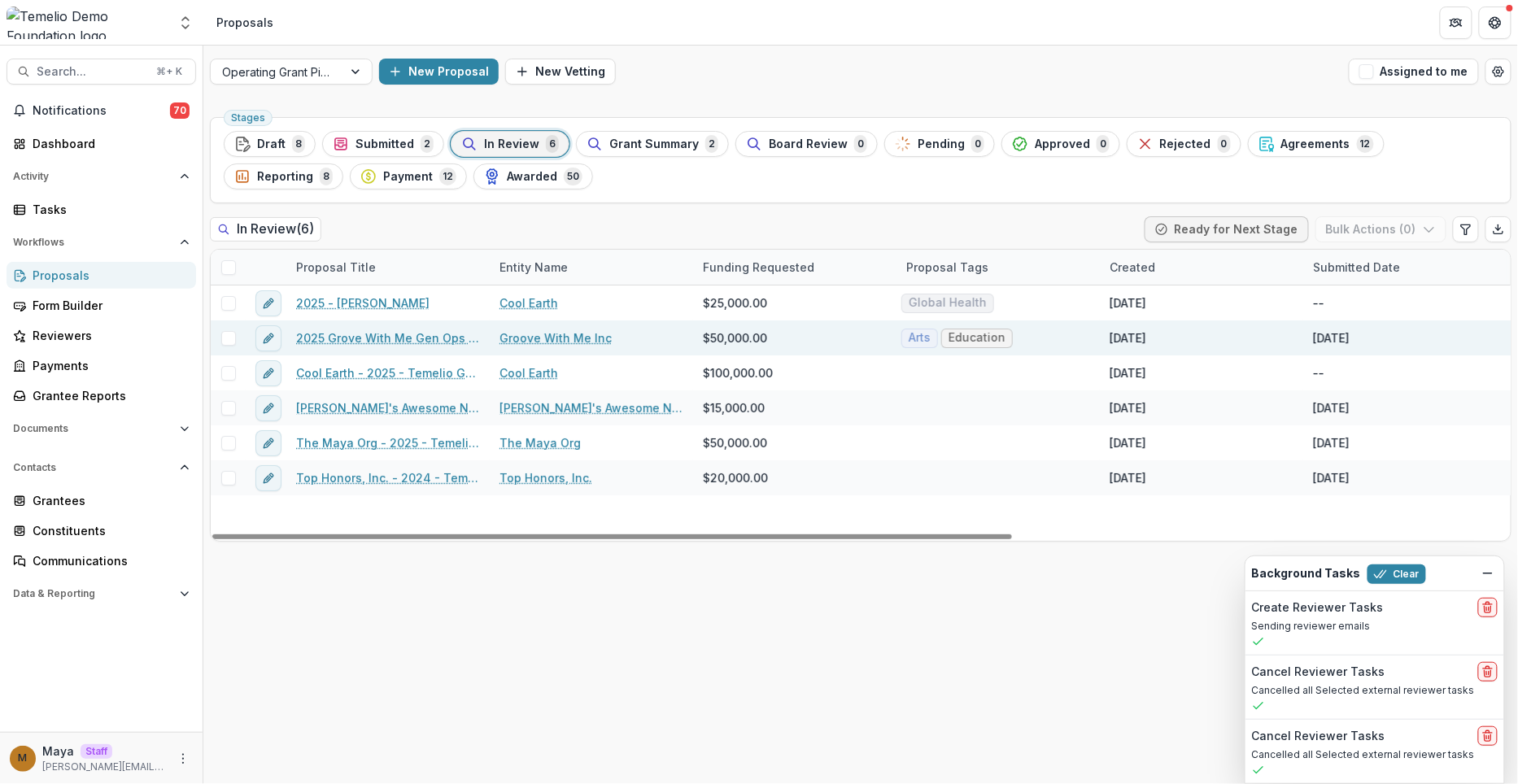
click at [223, 333] on span at bounding box center [229, 339] width 15 height 15
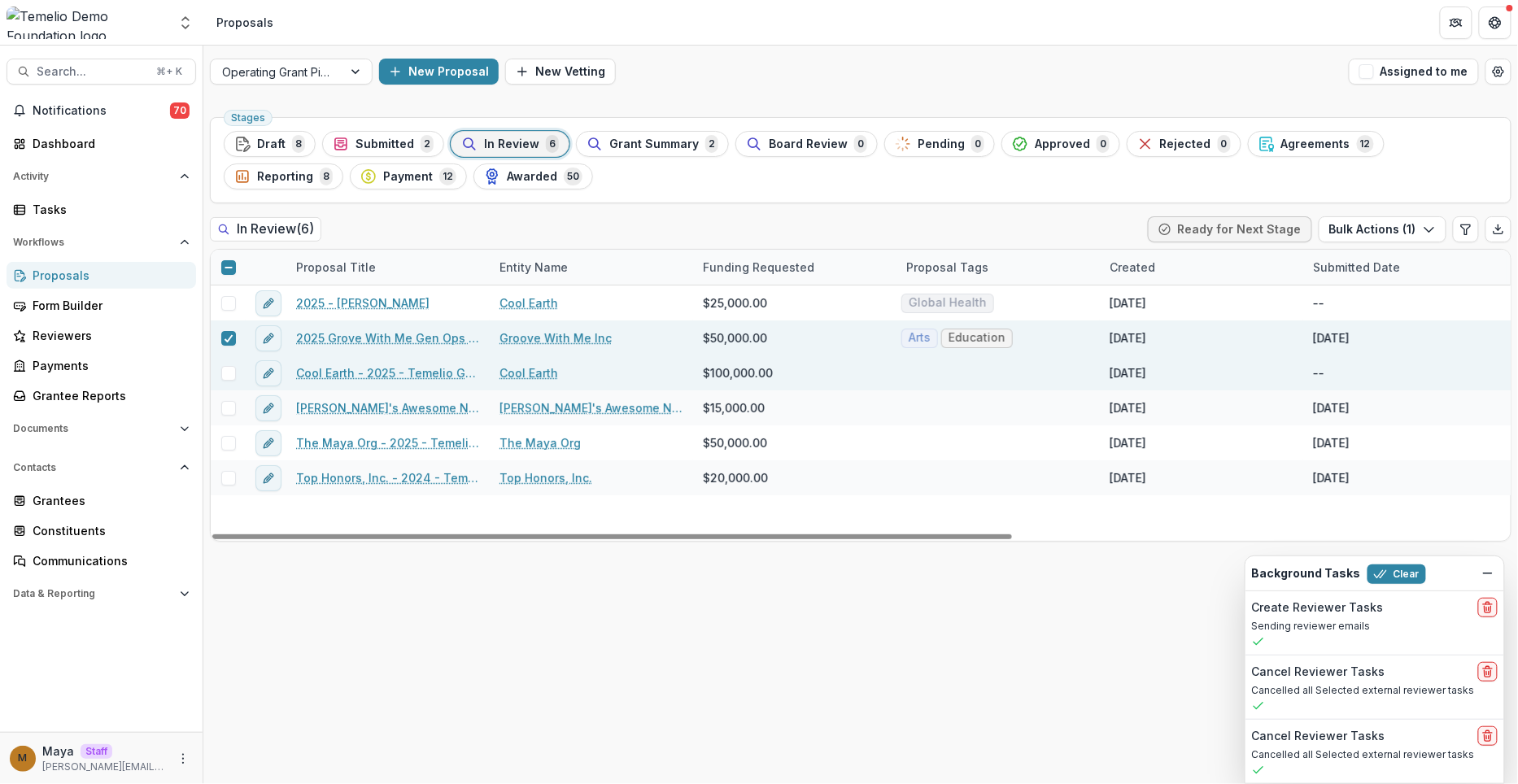
click at [224, 362] on div at bounding box center [228, 373] width 35 height 35
click at [225, 366] on span at bounding box center [229, 374] width 15 height 15
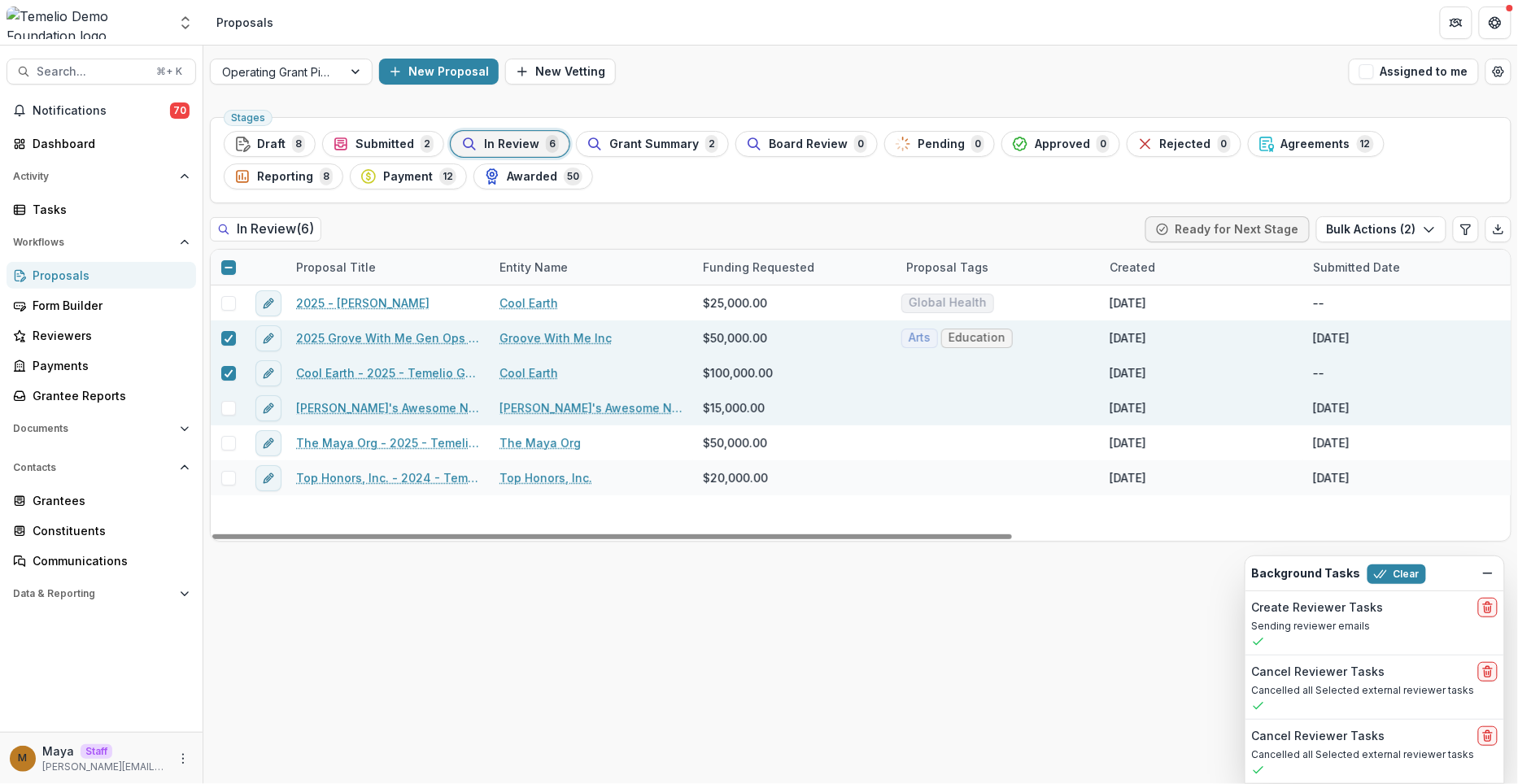
click at [226, 410] on span at bounding box center [229, 409] width 15 height 15
click at [1394, 224] on button "Bulk Actions ( 3 )" at bounding box center [1382, 230] width 130 height 26
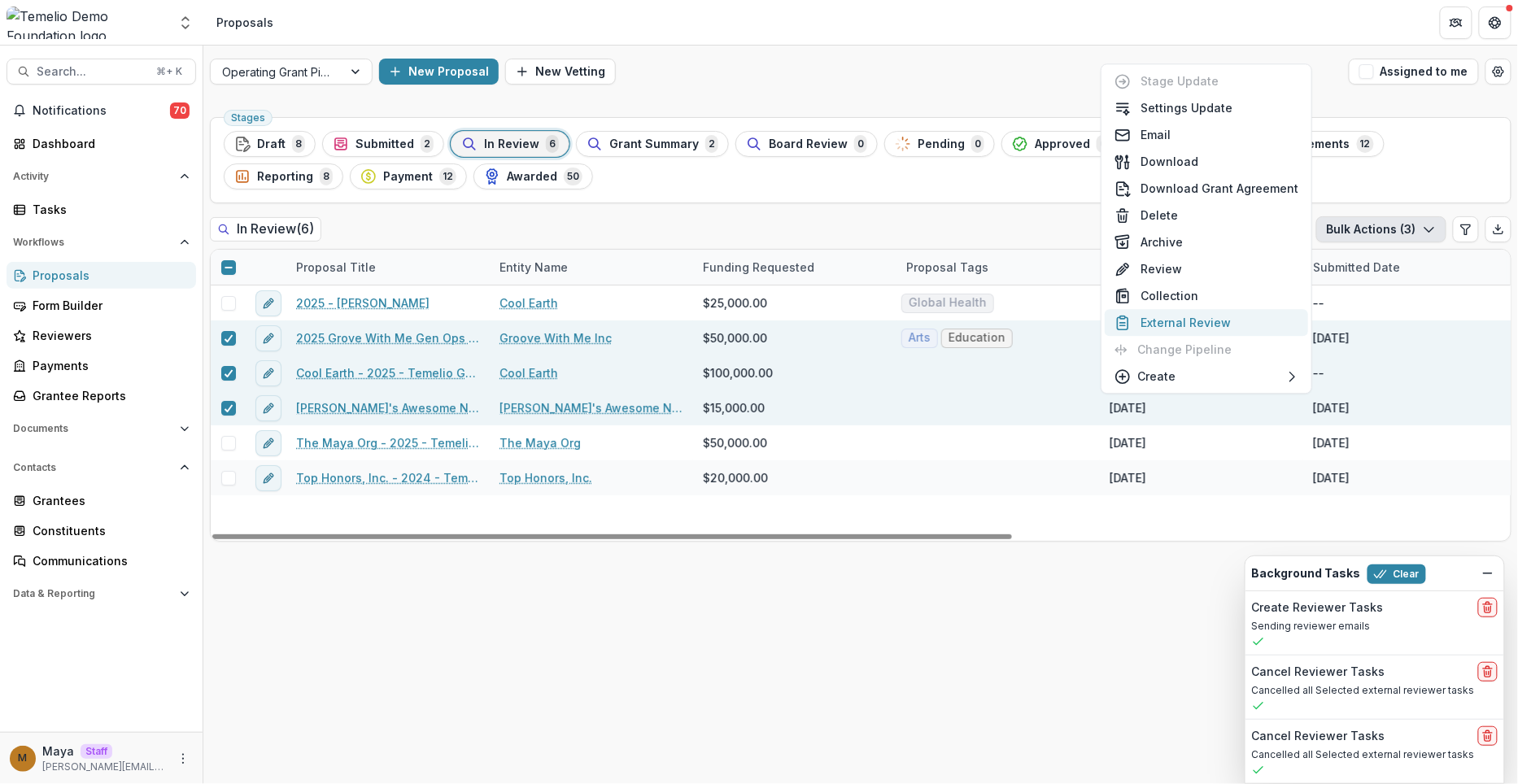
click at [1168, 319] on button "External Review" at bounding box center [1207, 322] width 204 height 27
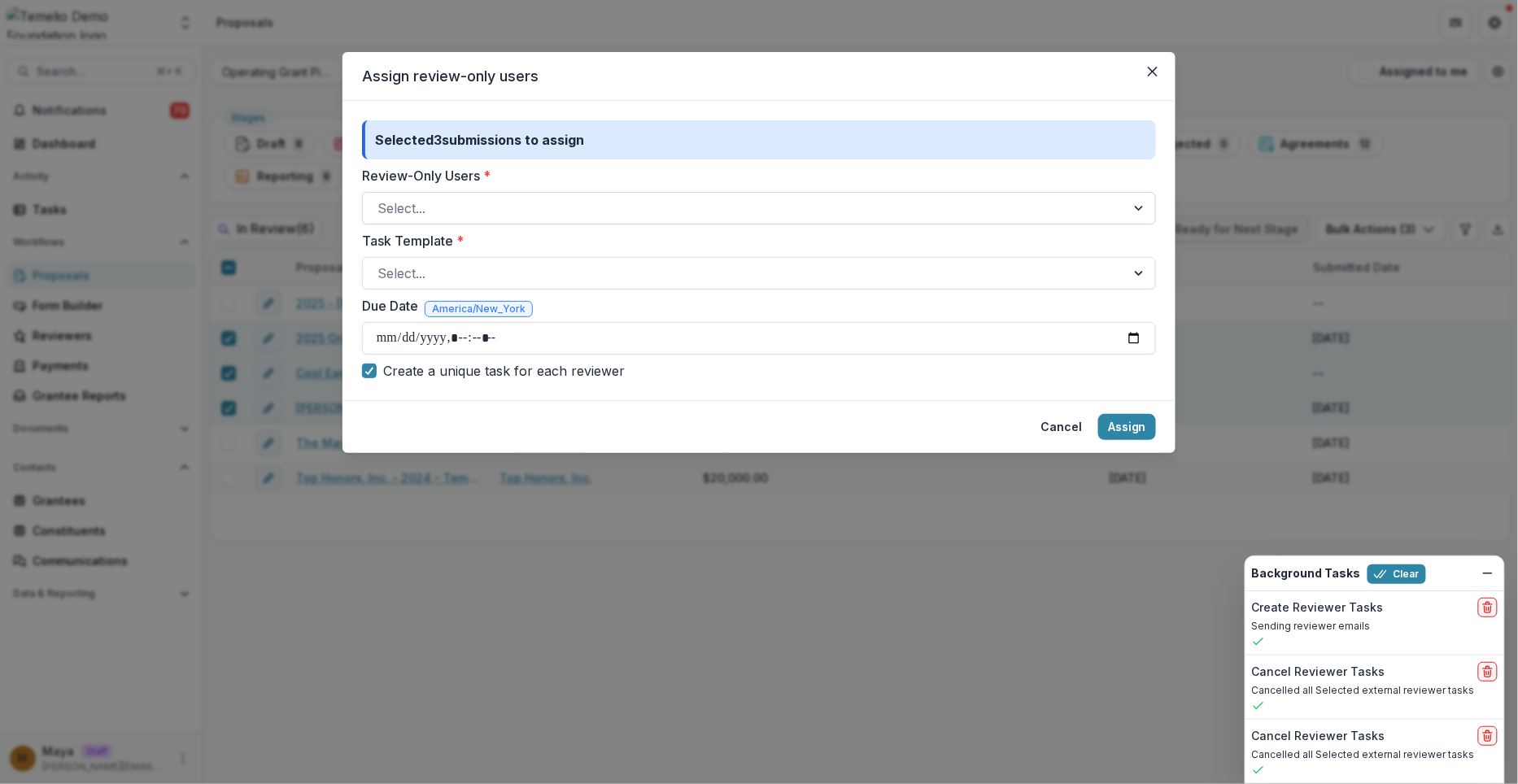
click at [511, 207] on div at bounding box center [744, 208] width 734 height 23
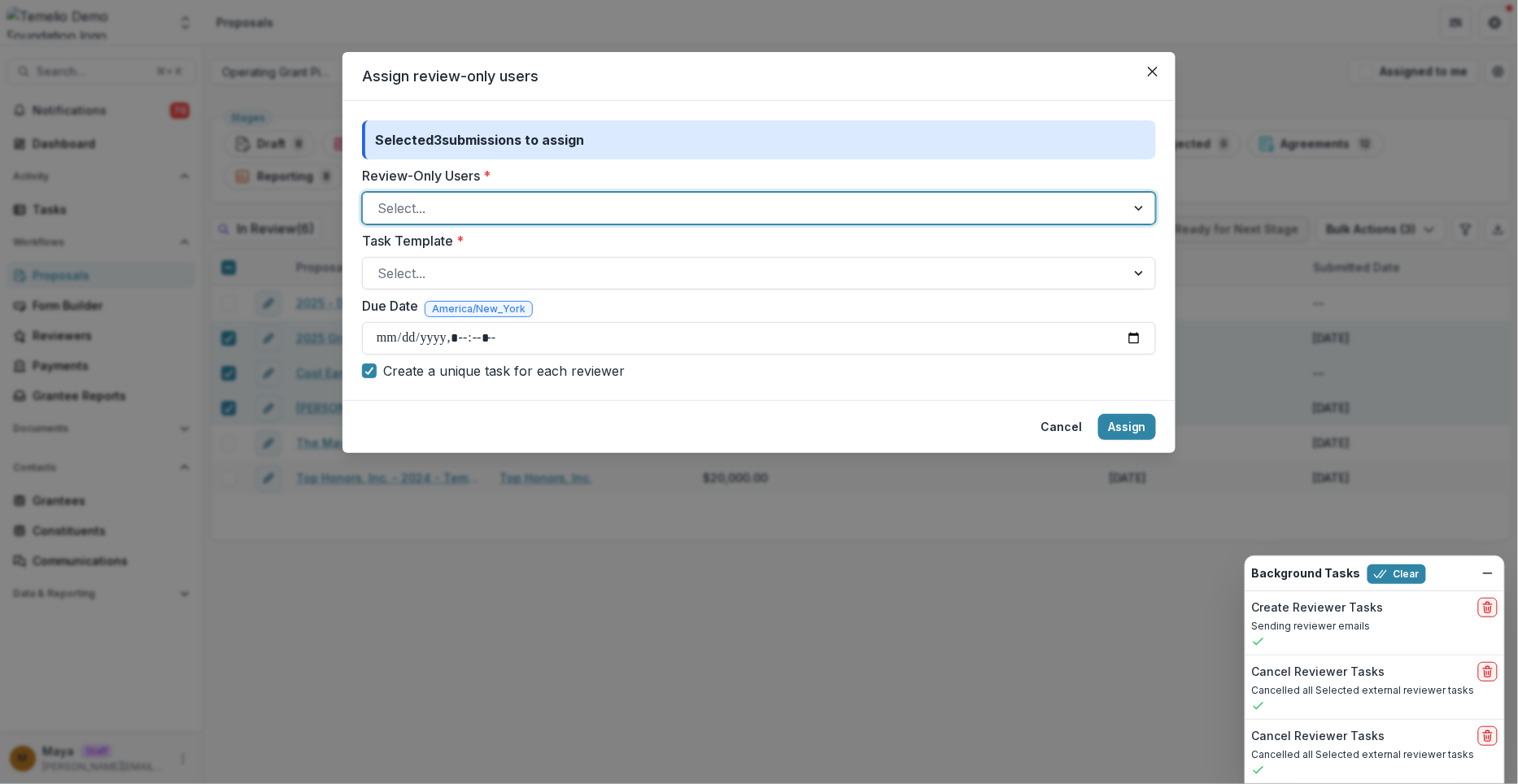
click at [511, 207] on div at bounding box center [744, 208] width 734 height 23
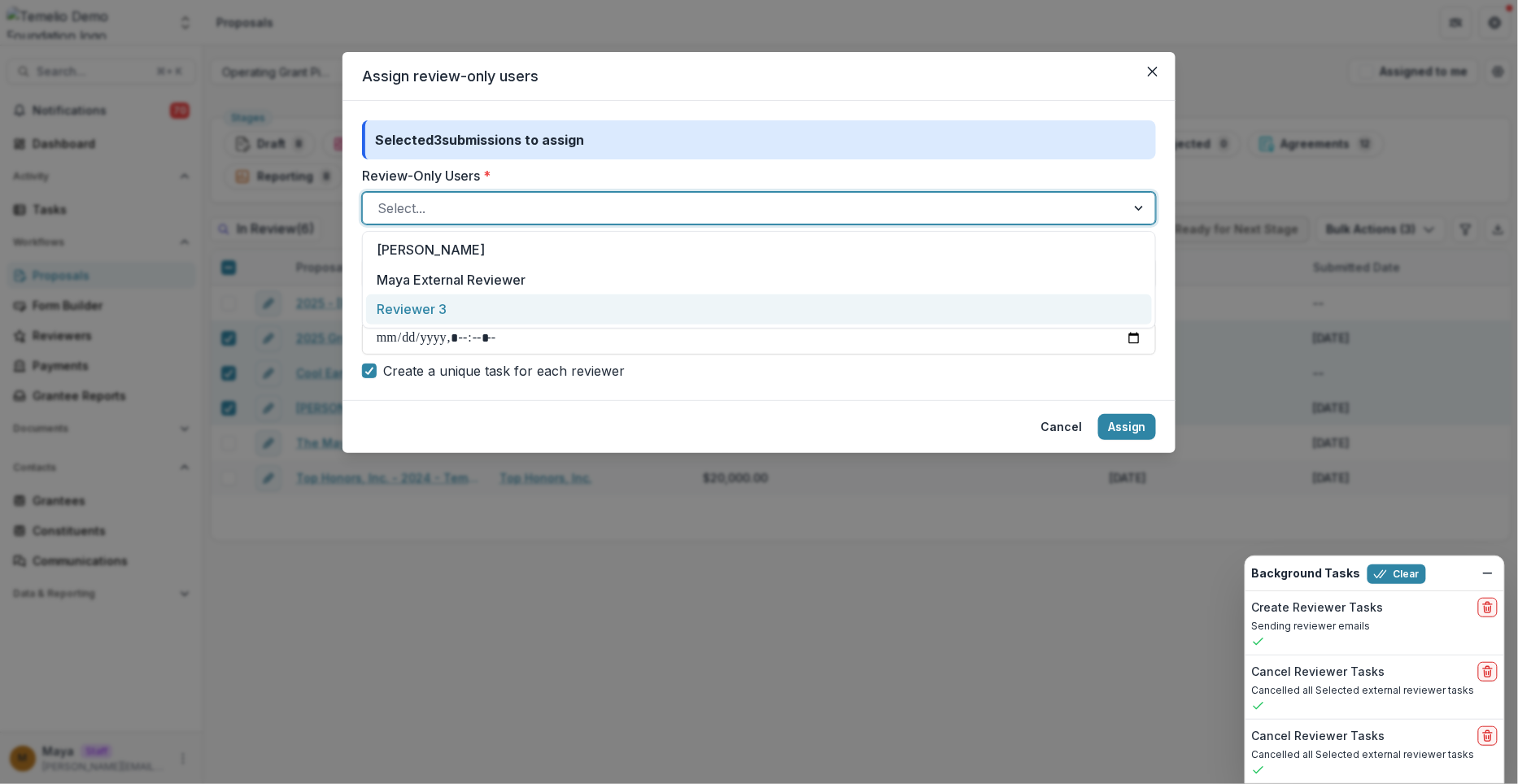
click at [474, 307] on div "Reviewer 3" at bounding box center [759, 309] width 786 height 30
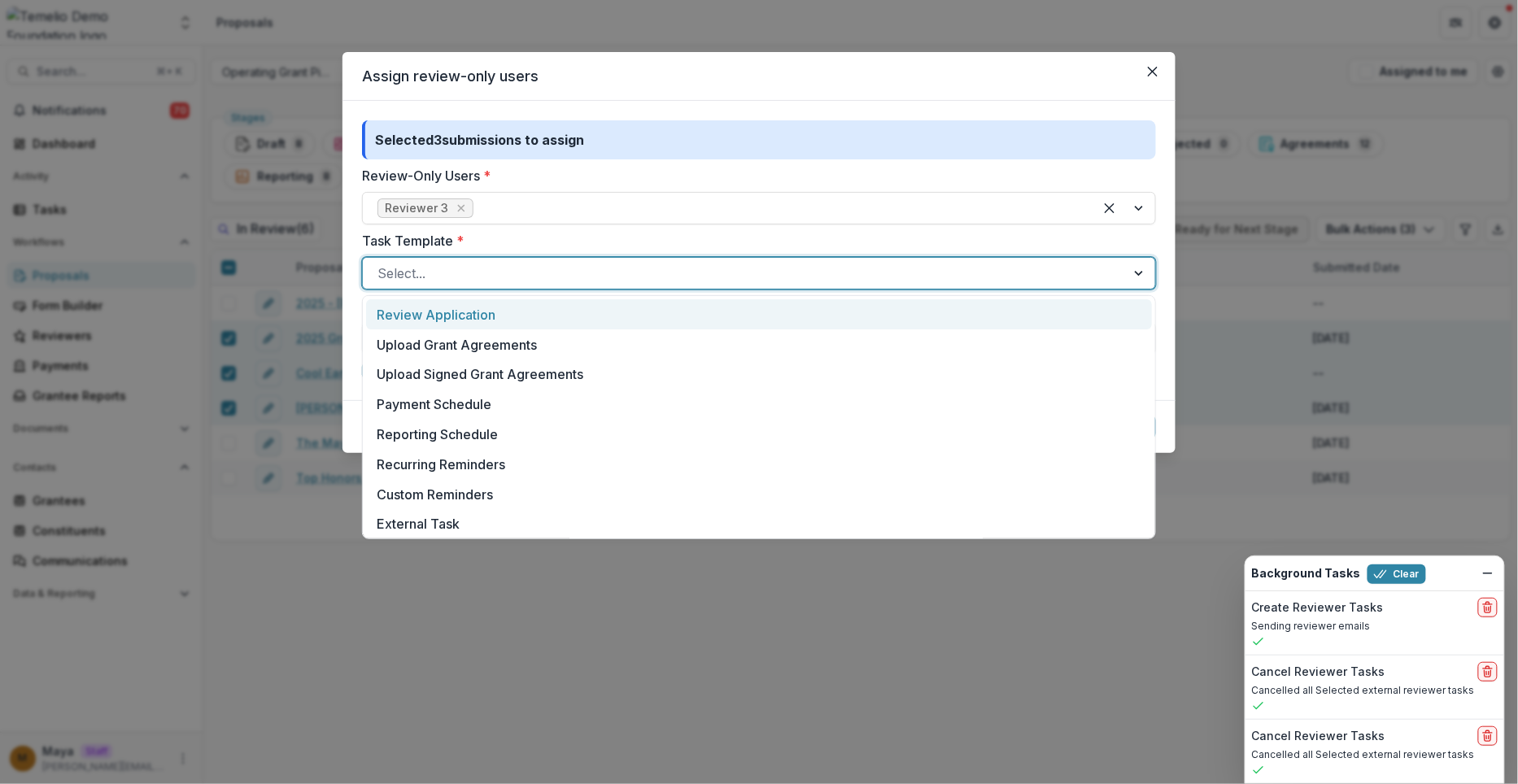
click at [460, 284] on div "Select..." at bounding box center [744, 274] width 763 height 26
click at [458, 317] on div "Review Application" at bounding box center [759, 314] width 786 height 30
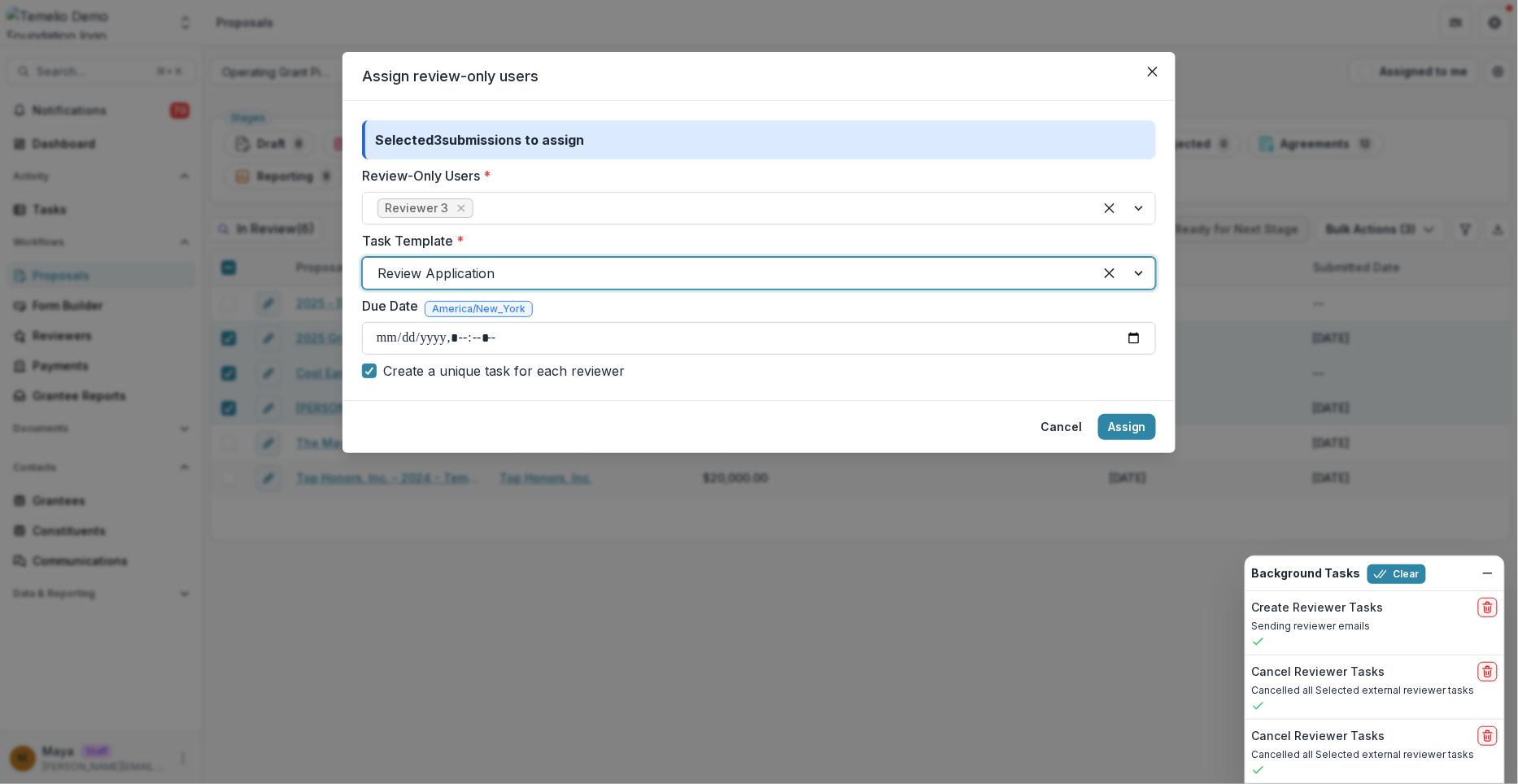
click at [1135, 332] on input "Due Date" at bounding box center [759, 339] width 794 height 33
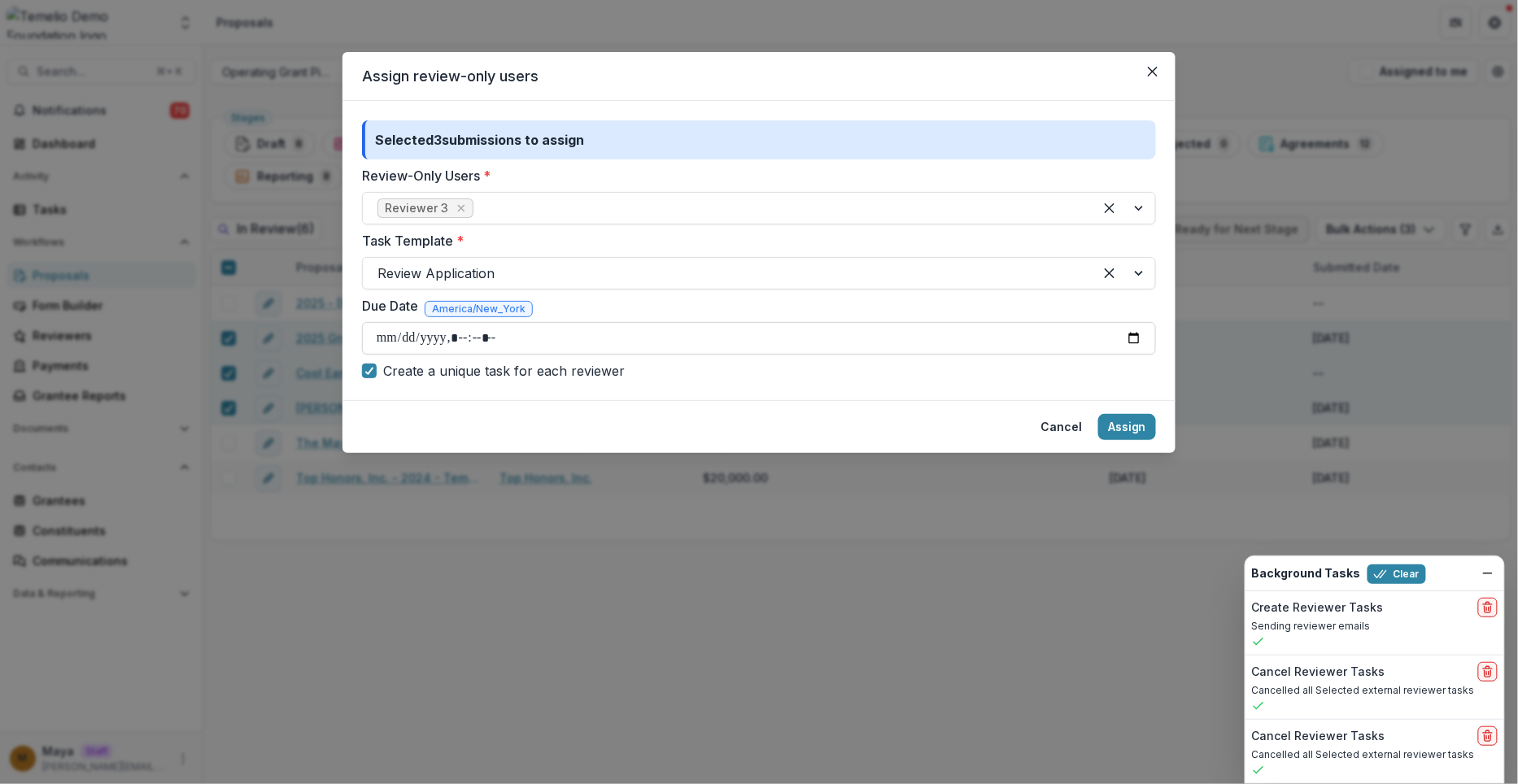
click at [443, 337] on input "Due Date" at bounding box center [759, 339] width 794 height 33
click at [1134, 336] on input "Due Date" at bounding box center [759, 339] width 794 height 33
type input "**********"
click at [835, 401] on footer "Cancel Assign" at bounding box center [759, 427] width 833 height 53
click at [1125, 427] on button "Assign" at bounding box center [1127, 427] width 58 height 26
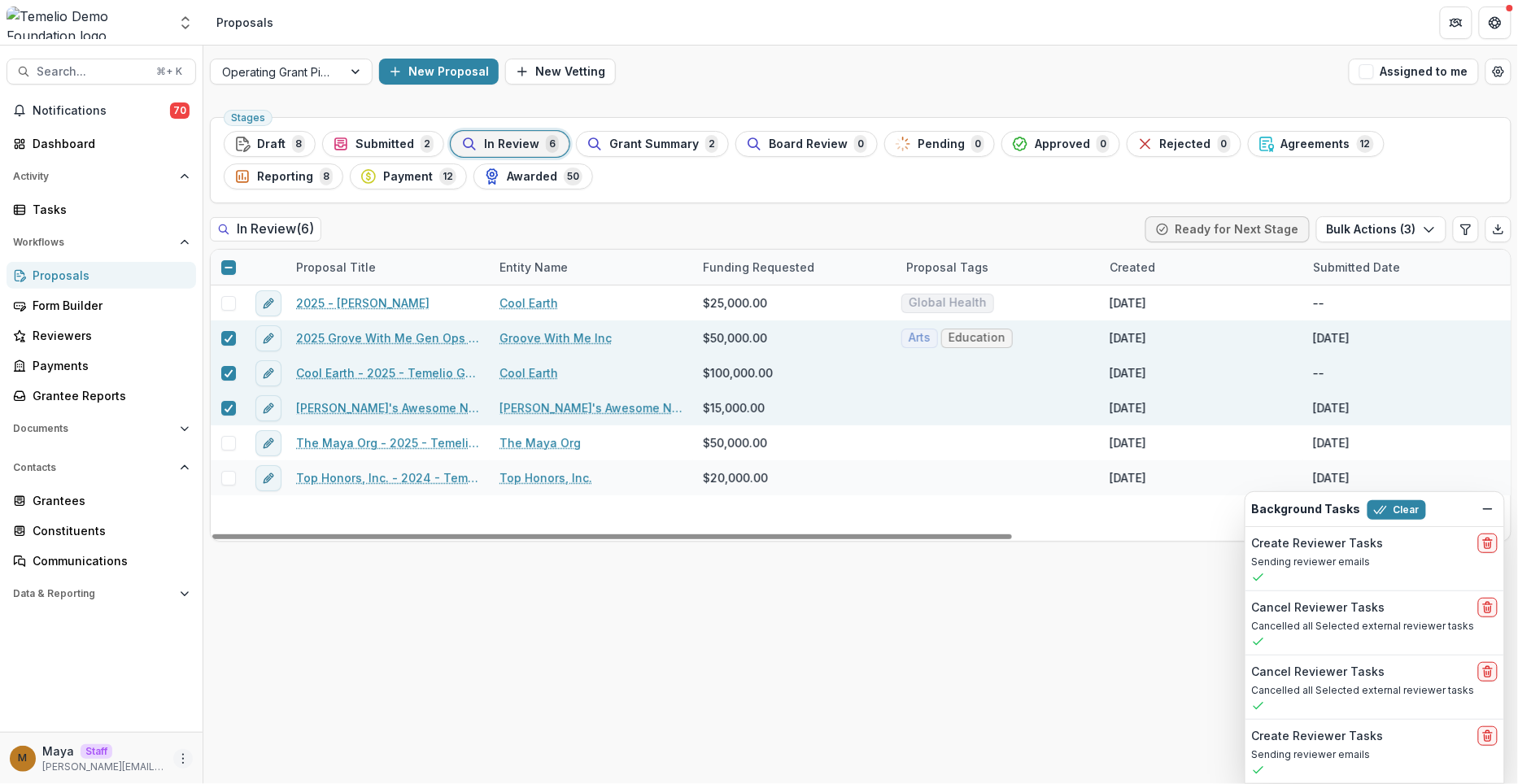
click at [181, 750] on button "More" at bounding box center [183, 759] width 20 height 20
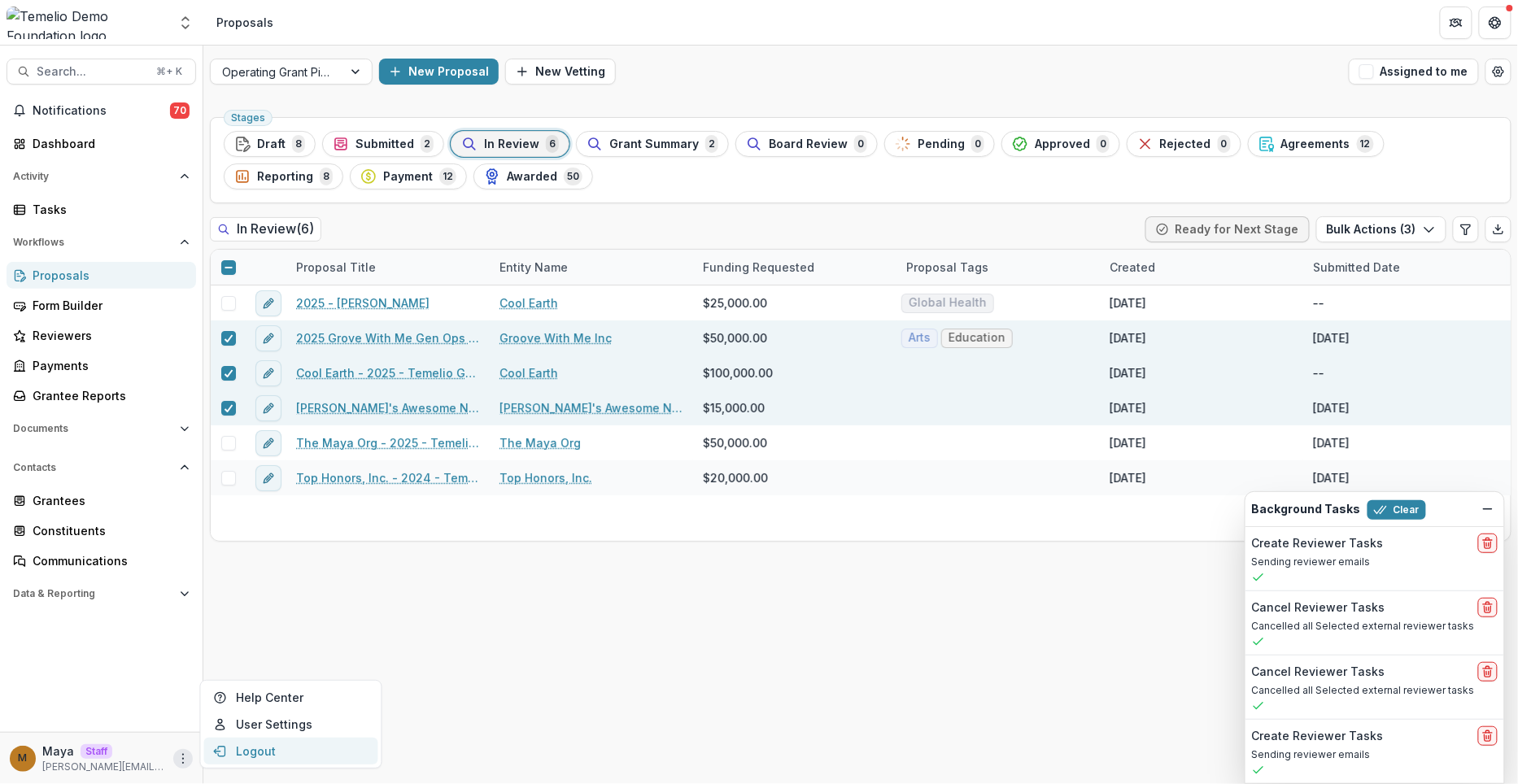
click at [258, 749] on button "Logout" at bounding box center [292, 751] width 174 height 27
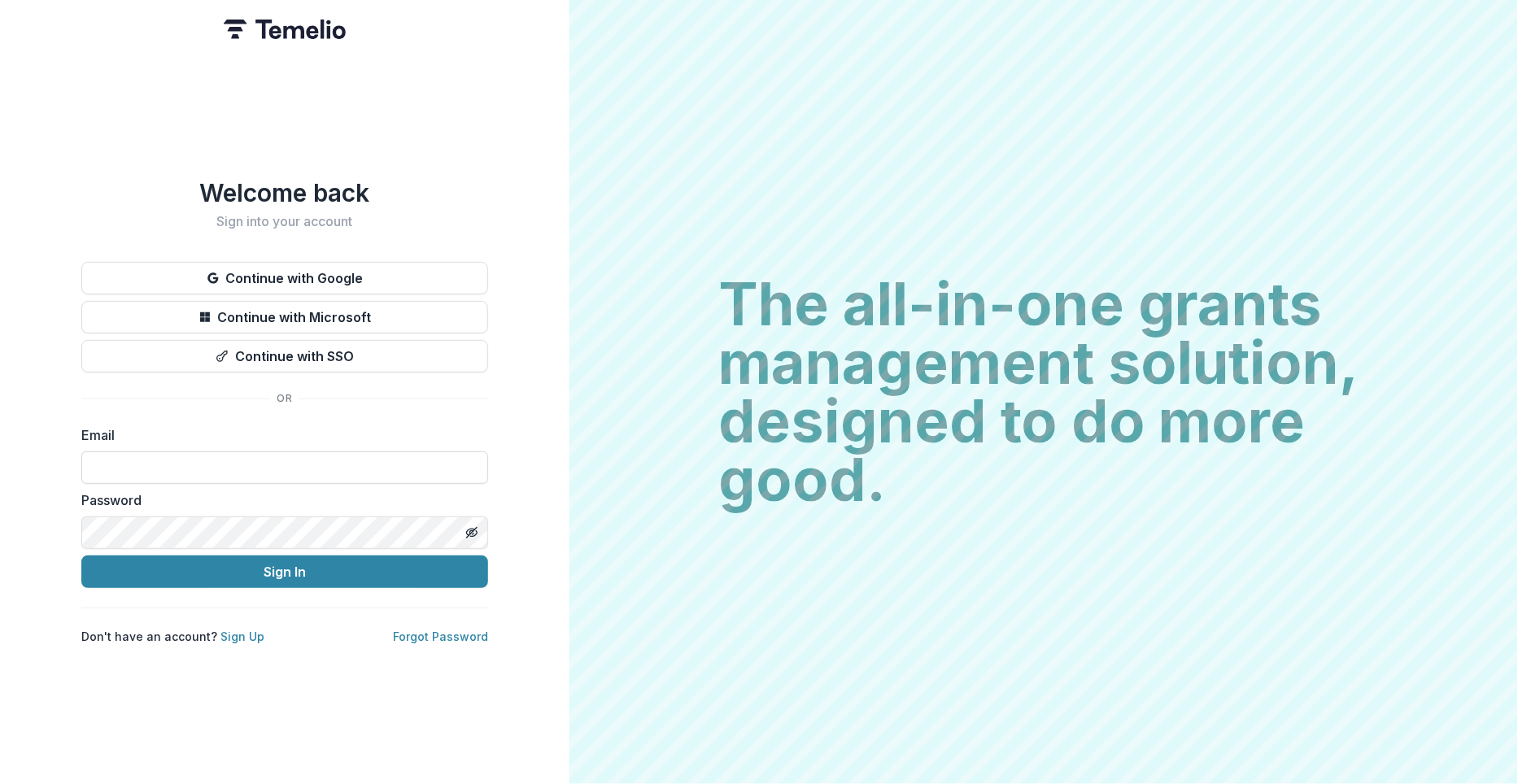
click at [251, 463] on input at bounding box center [285, 467] width 407 height 33
type input "**********"
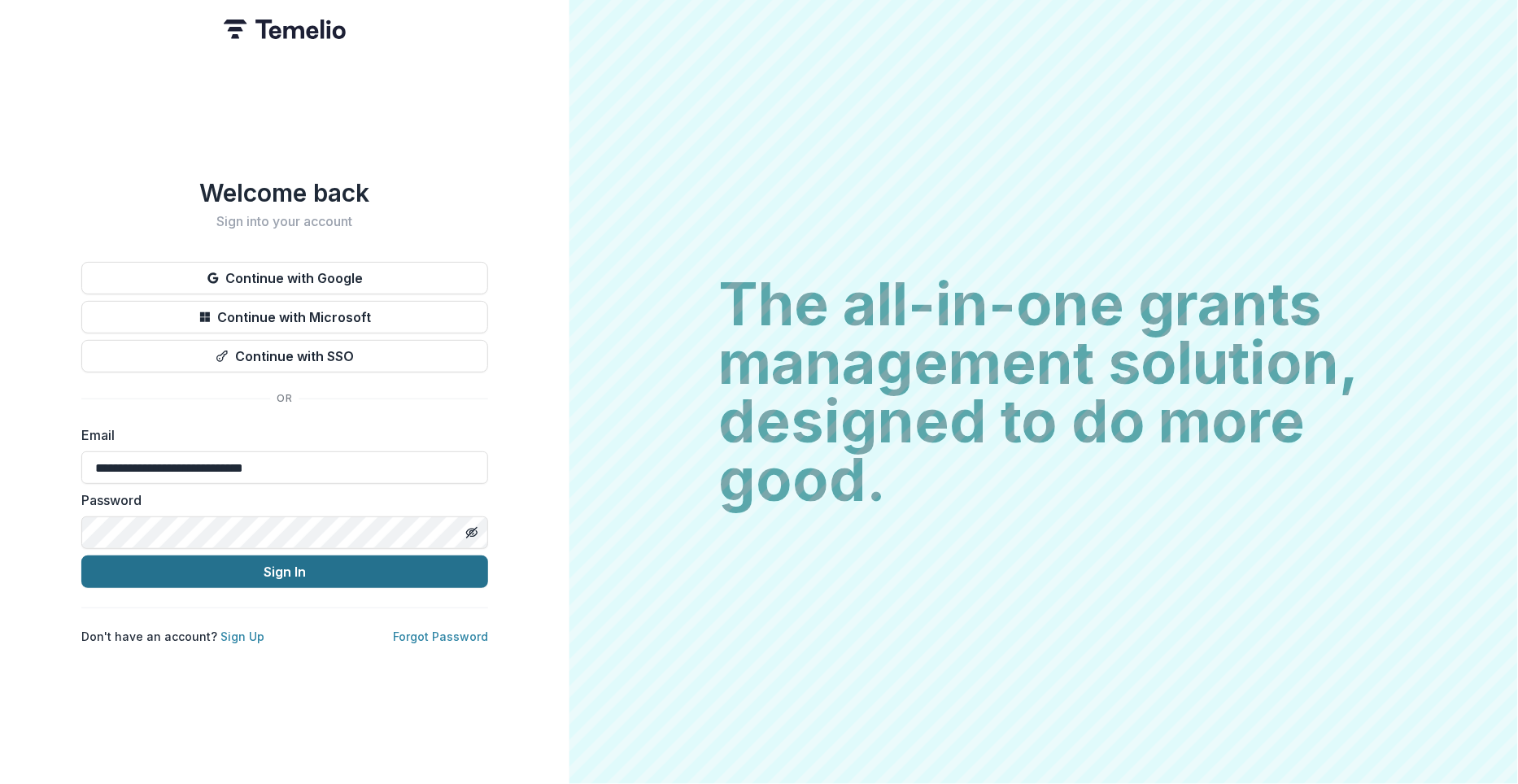
click at [309, 576] on button "Sign In" at bounding box center [285, 572] width 407 height 33
